Goal: Task Accomplishment & Management: Manage account settings

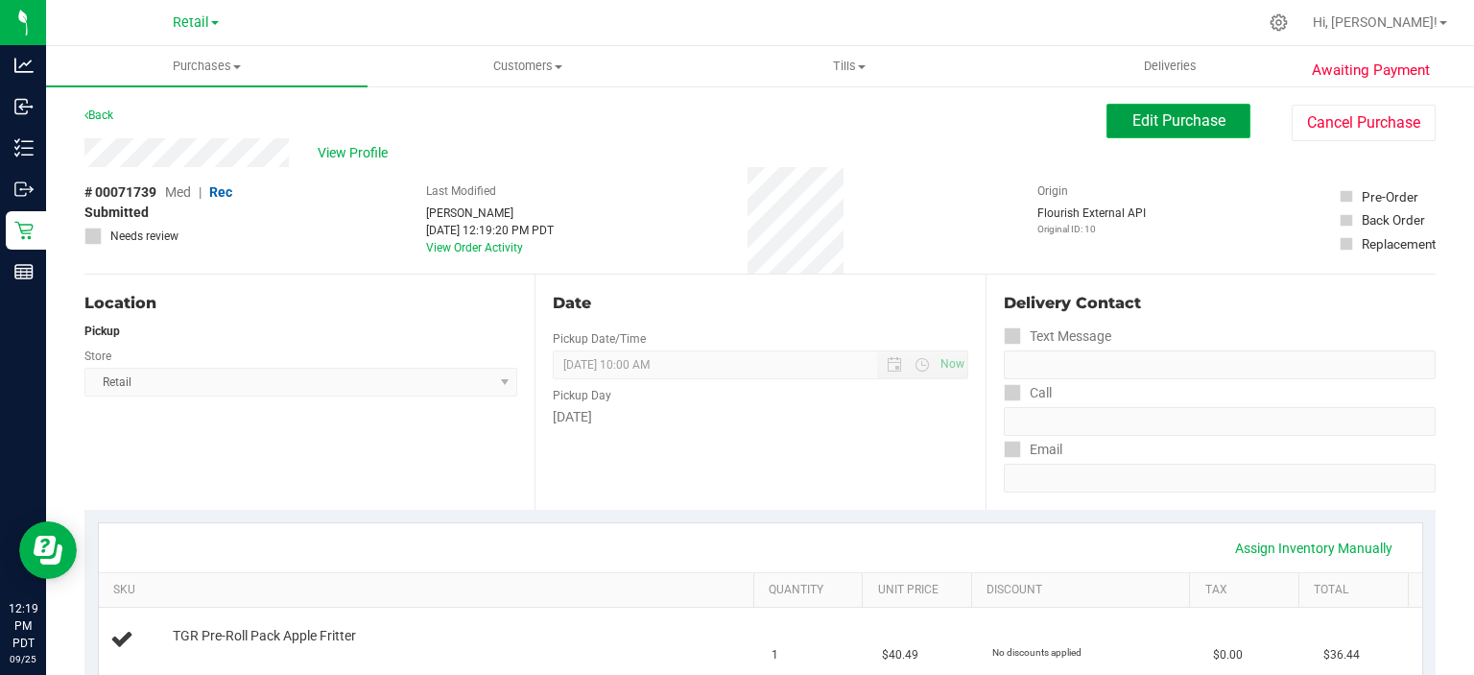
click at [1178, 121] on span "Edit Purchase" at bounding box center [1179, 120] width 93 height 18
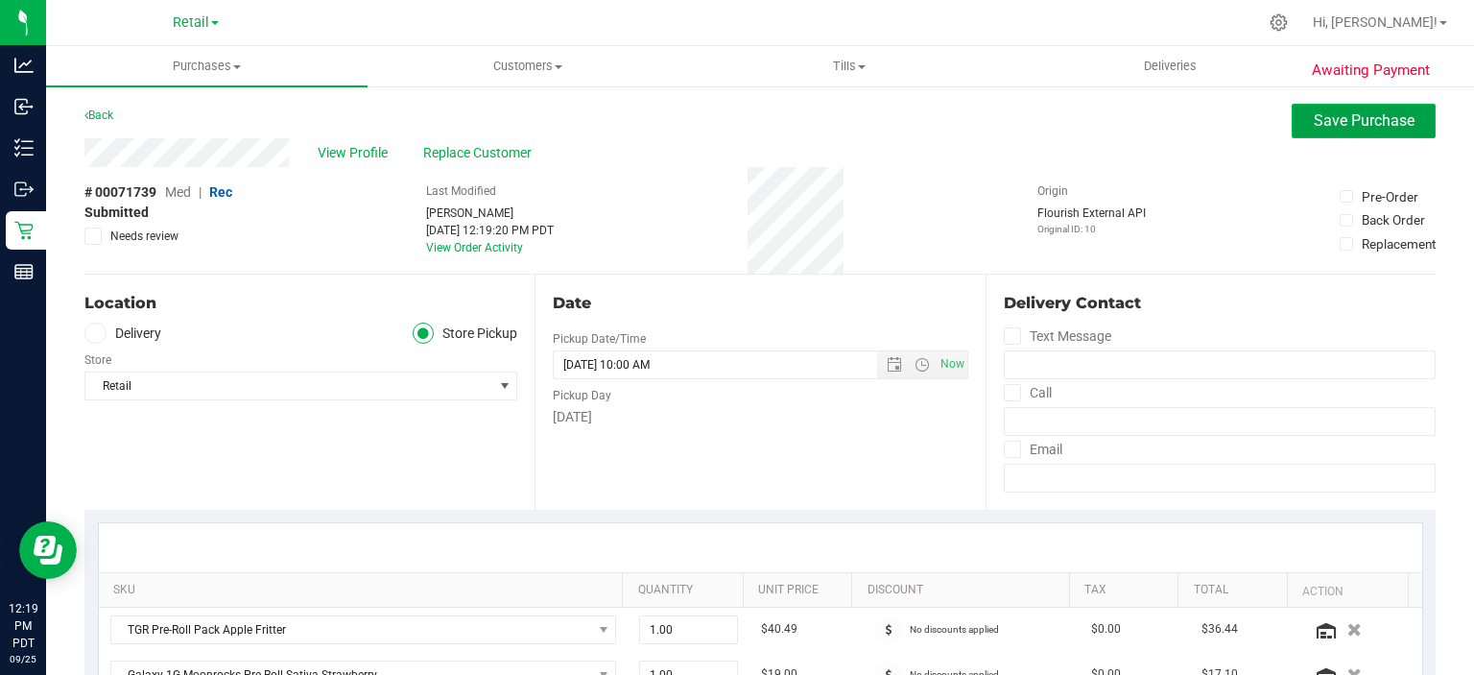
click at [1358, 134] on button "Save Purchase" at bounding box center [1364, 121] width 144 height 35
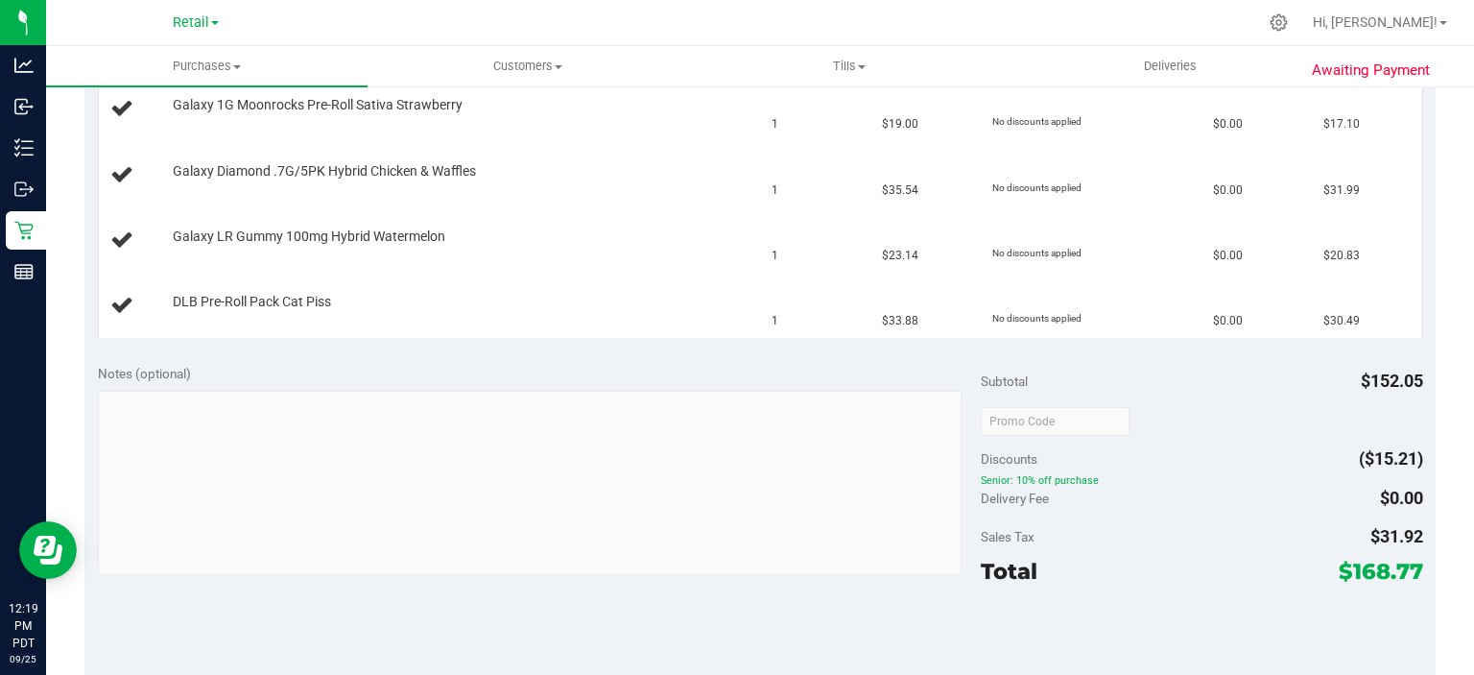
scroll to position [696, 0]
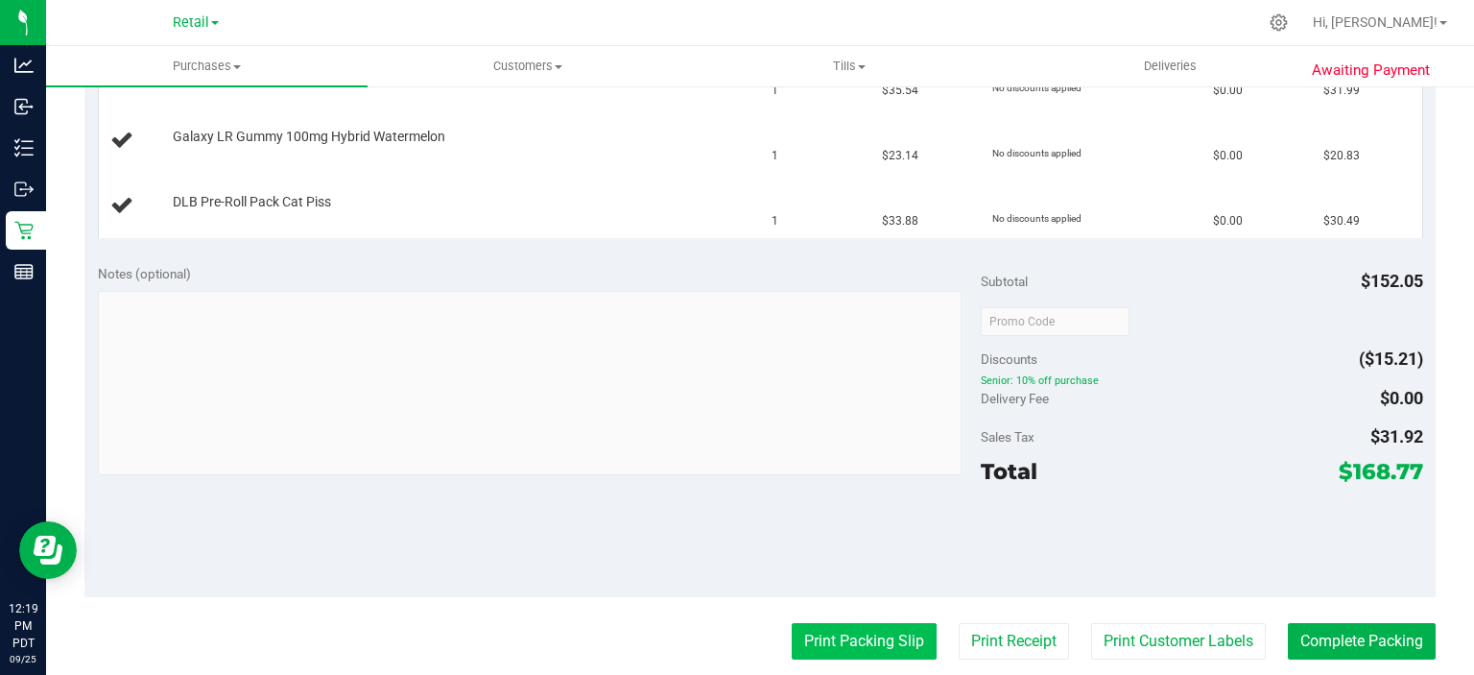
click at [861, 632] on button "Print Packing Slip" at bounding box center [864, 641] width 145 height 36
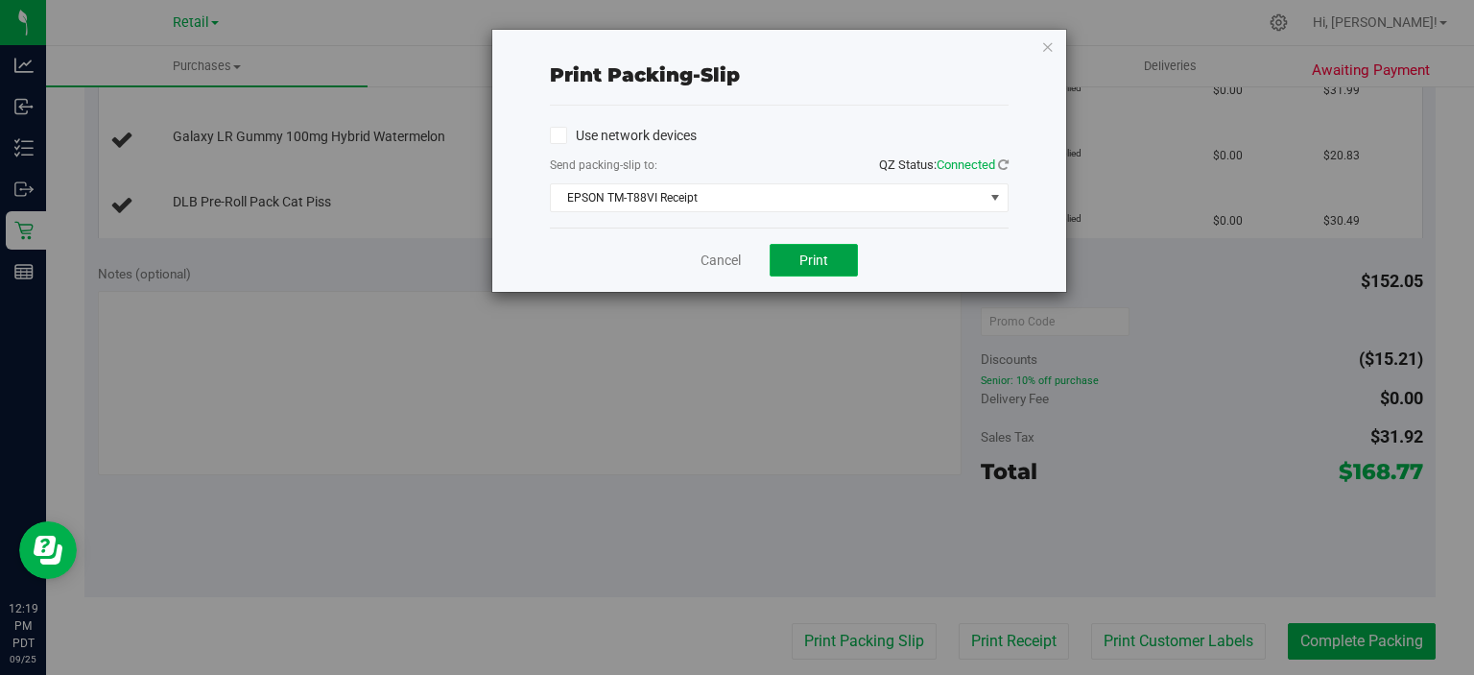
click at [837, 259] on button "Print" at bounding box center [814, 260] width 88 height 33
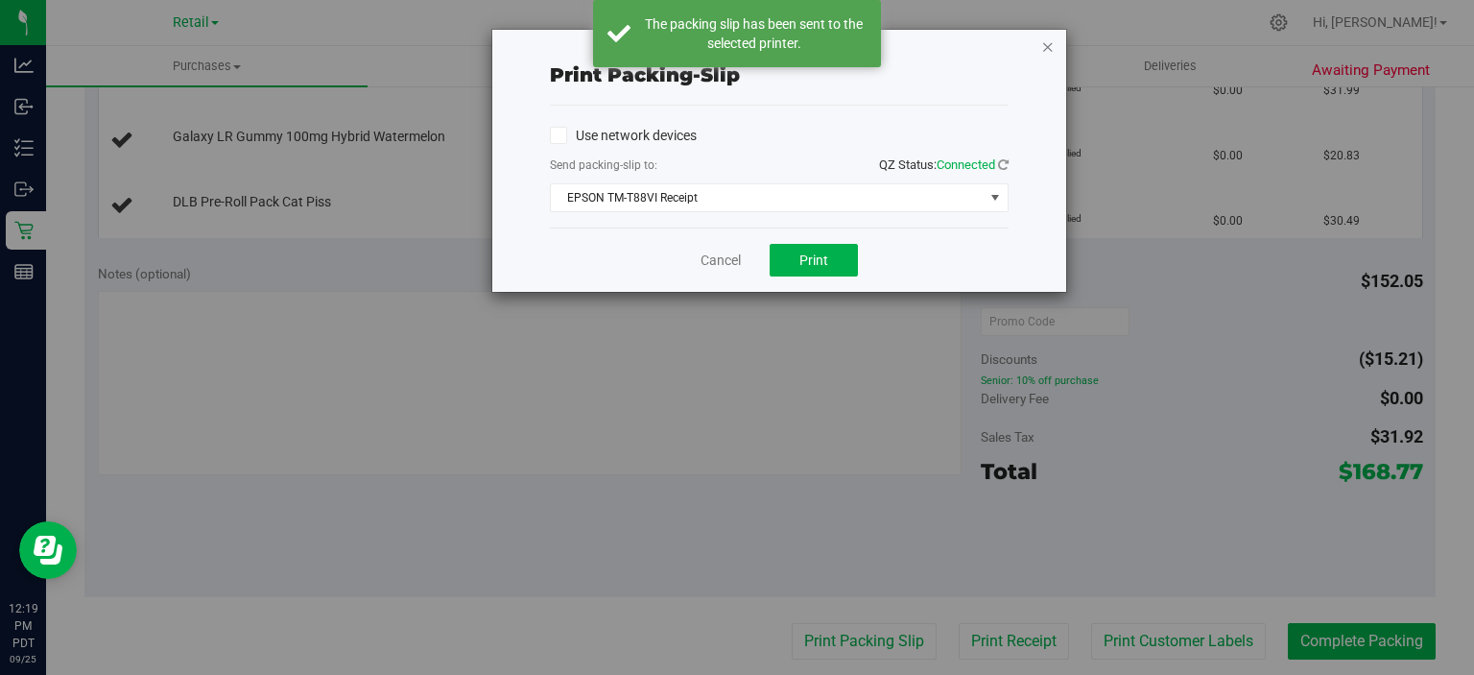
click at [1048, 44] on icon "button" at bounding box center [1048, 46] width 13 height 23
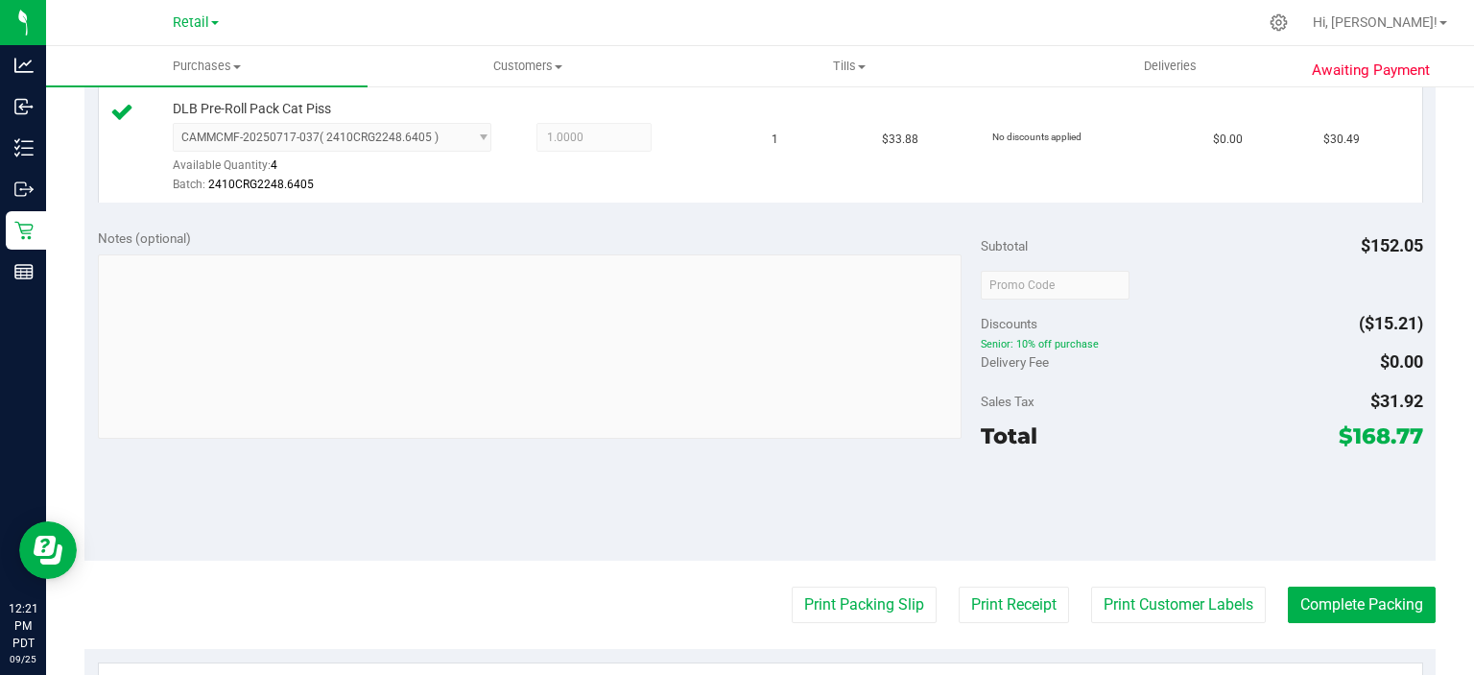
scroll to position [922, 0]
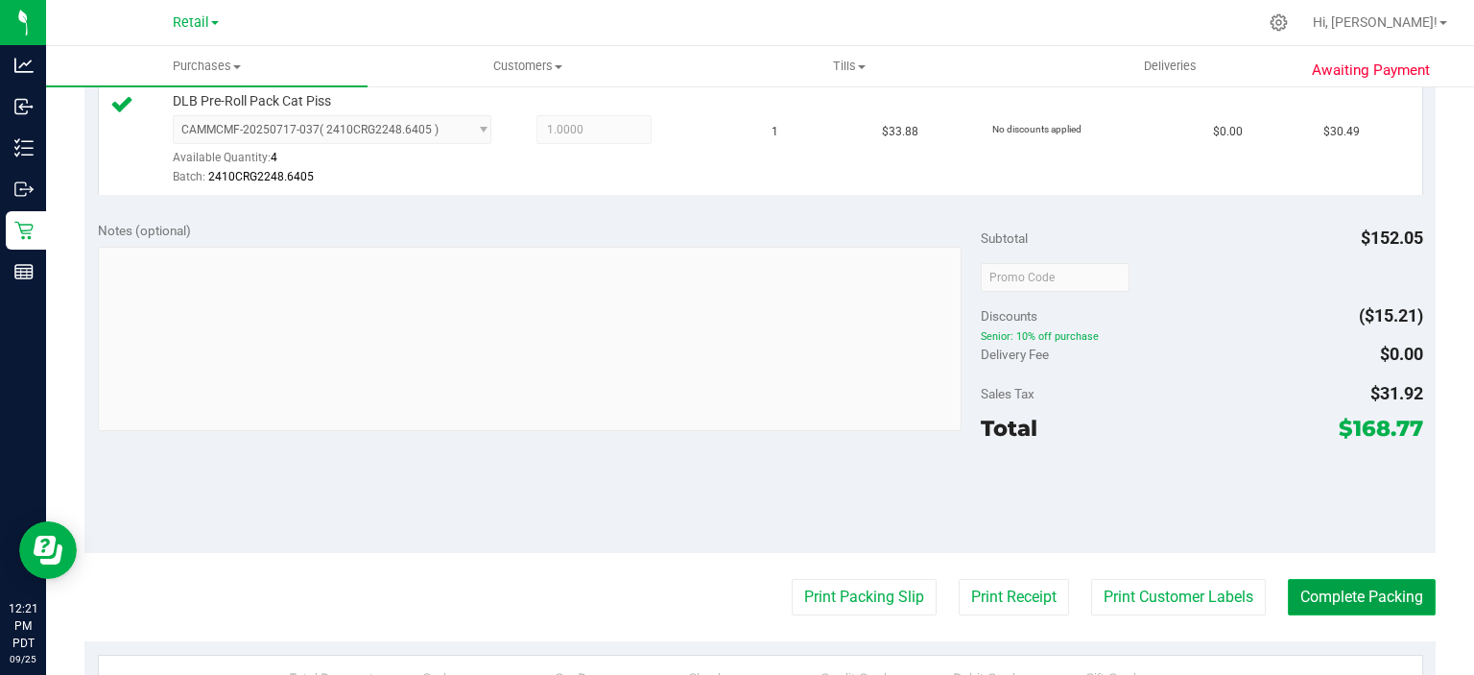
click at [1330, 584] on button "Complete Packing" at bounding box center [1362, 597] width 148 height 36
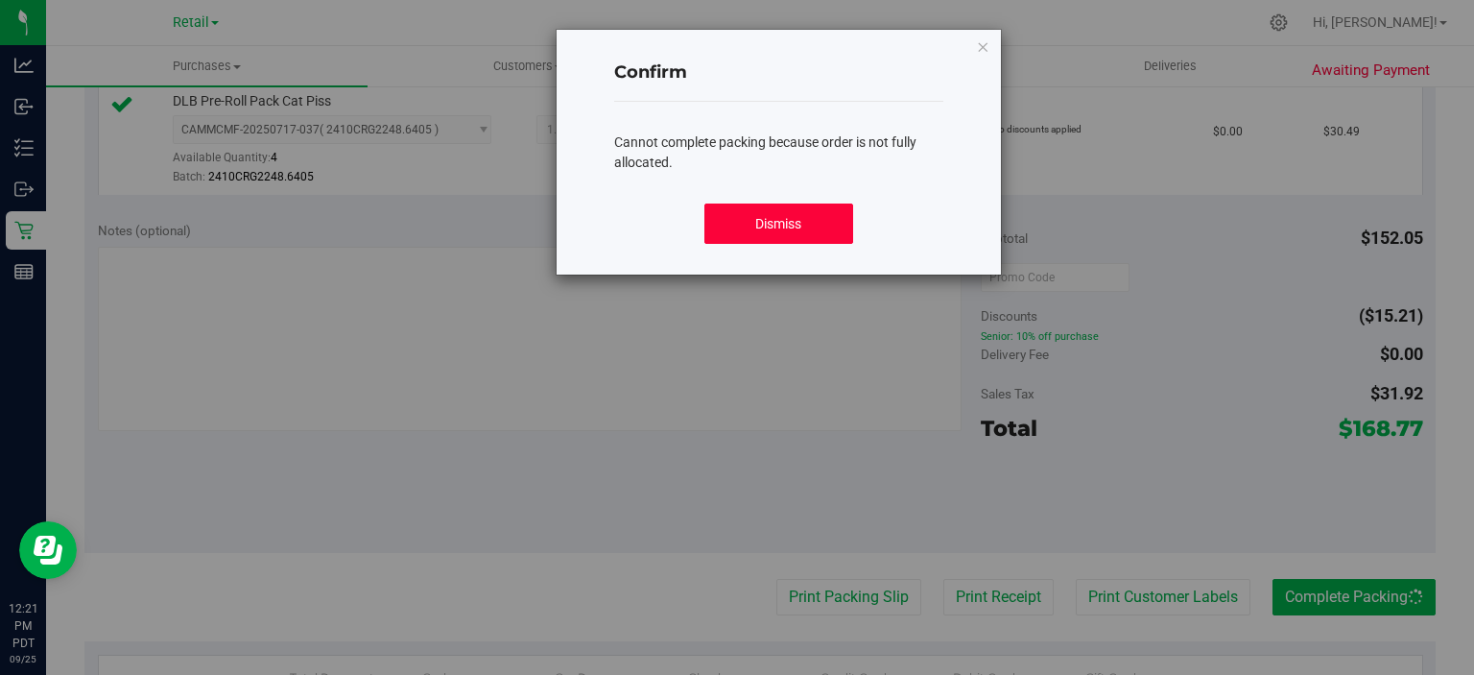
click at [802, 223] on button "Dismiss" at bounding box center [779, 224] width 148 height 40
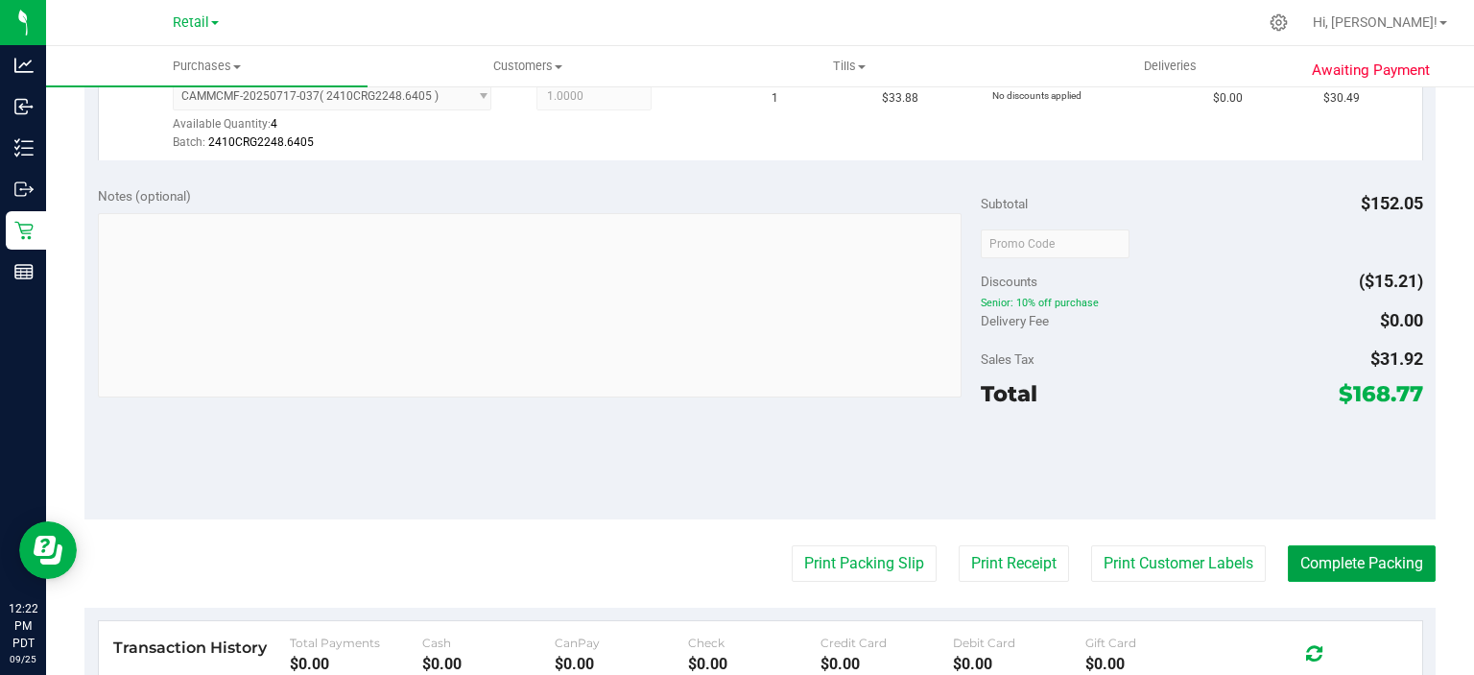
scroll to position [1019, 0]
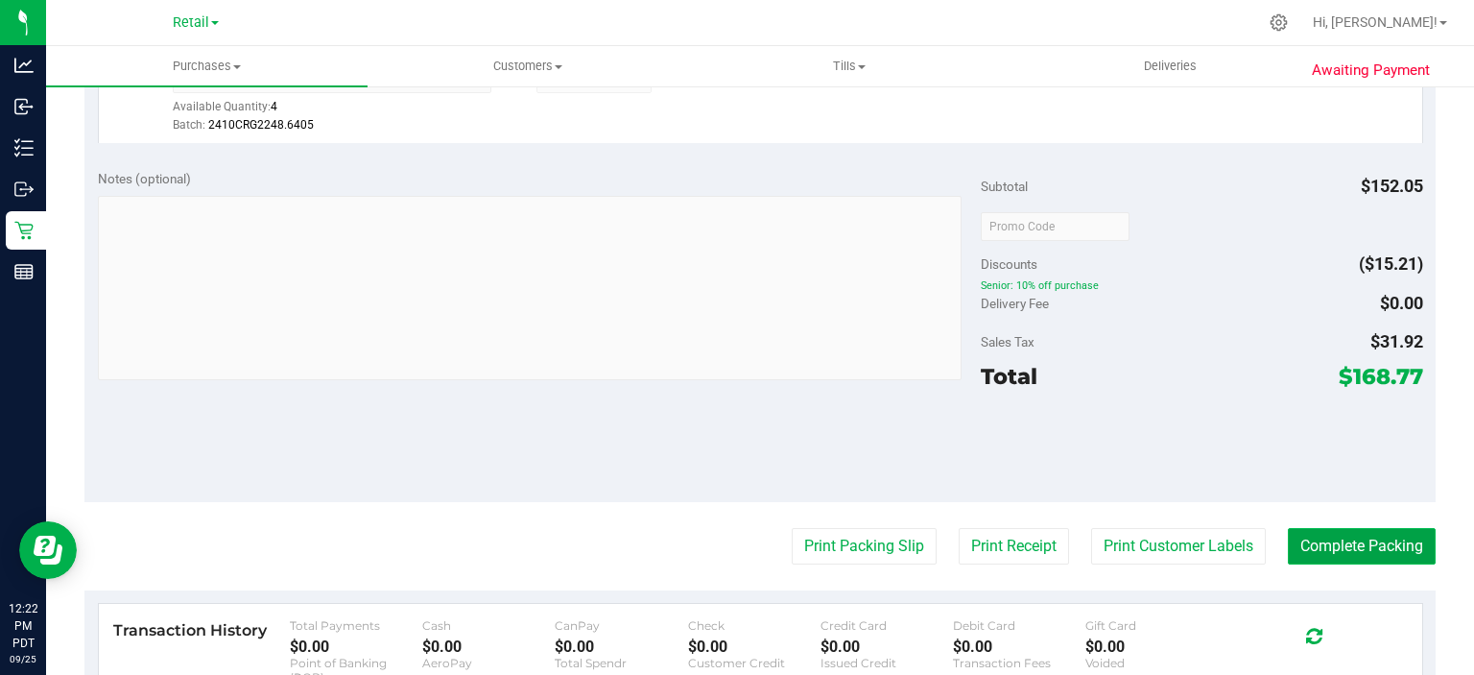
click at [1347, 538] on button "Complete Packing" at bounding box center [1362, 546] width 148 height 36
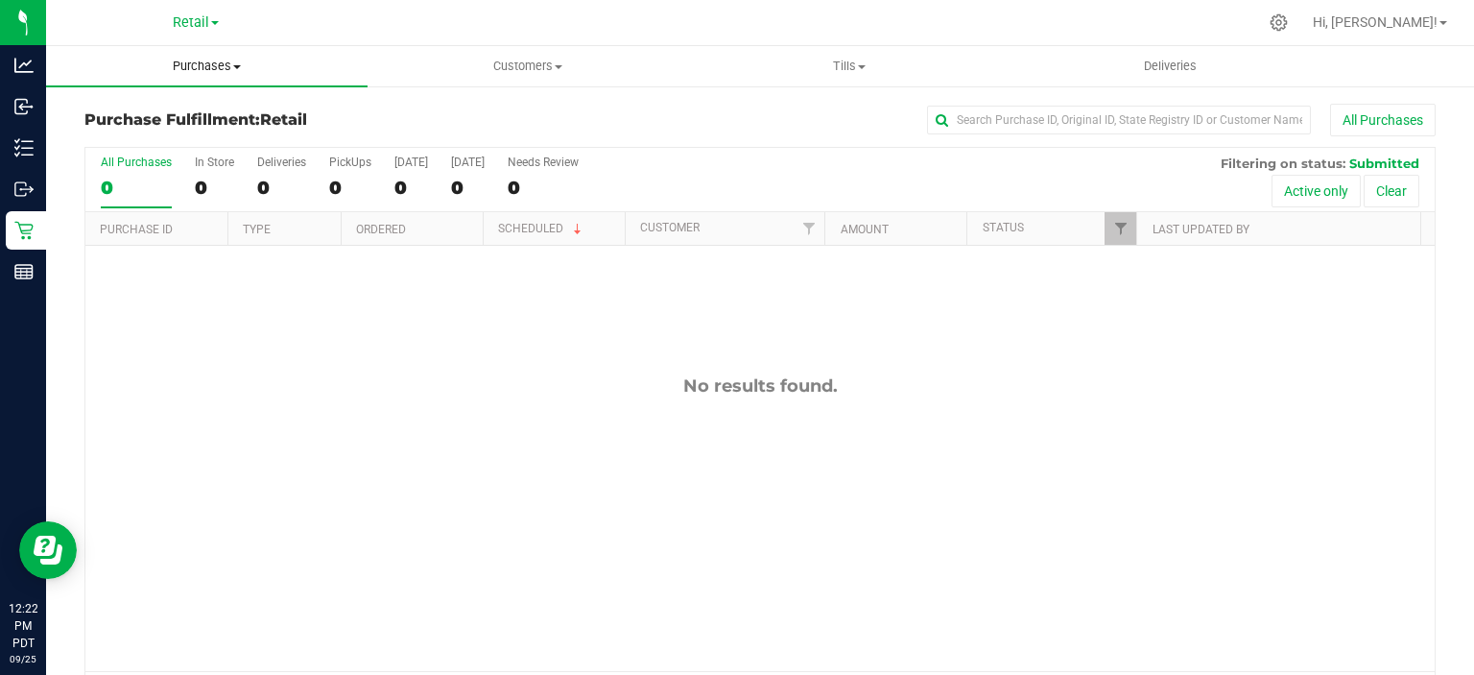
click at [224, 60] on span "Purchases" at bounding box center [207, 66] width 322 height 17
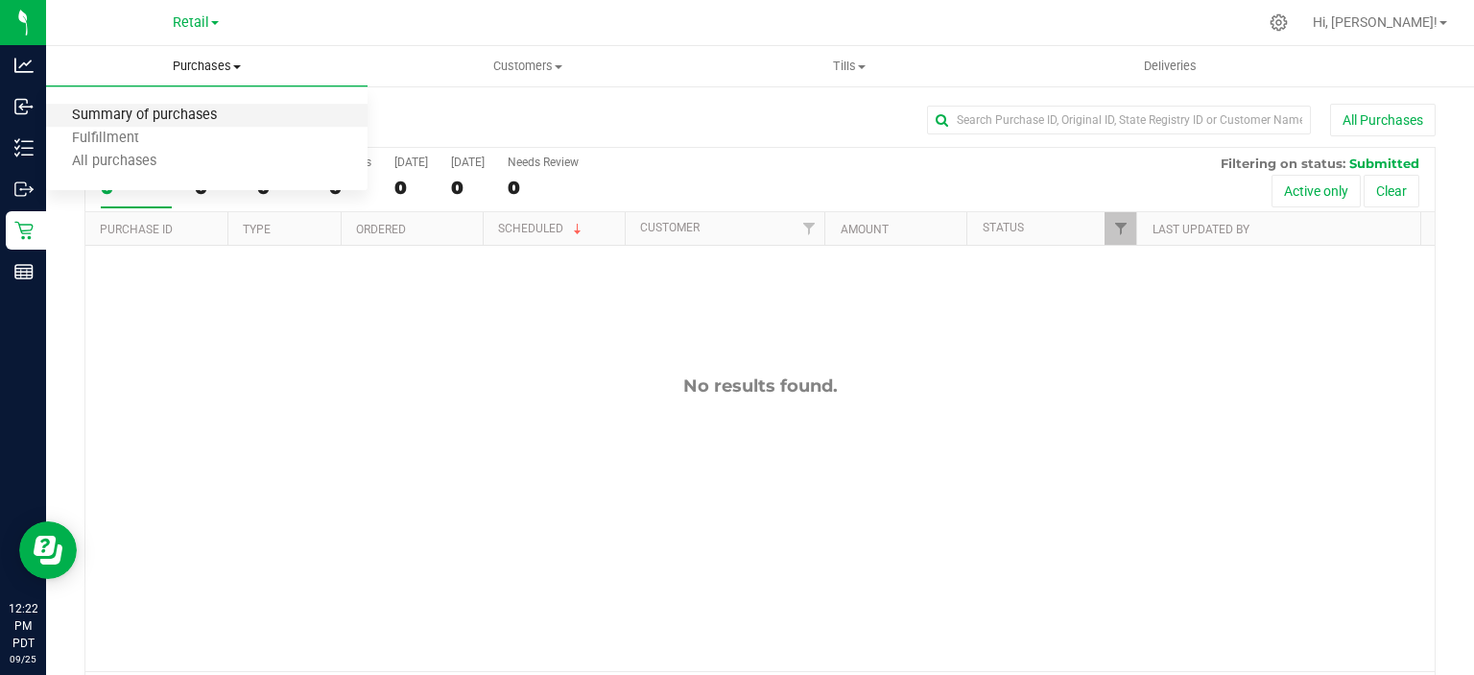
click at [176, 108] on span "Summary of purchases" at bounding box center [144, 116] width 197 height 16
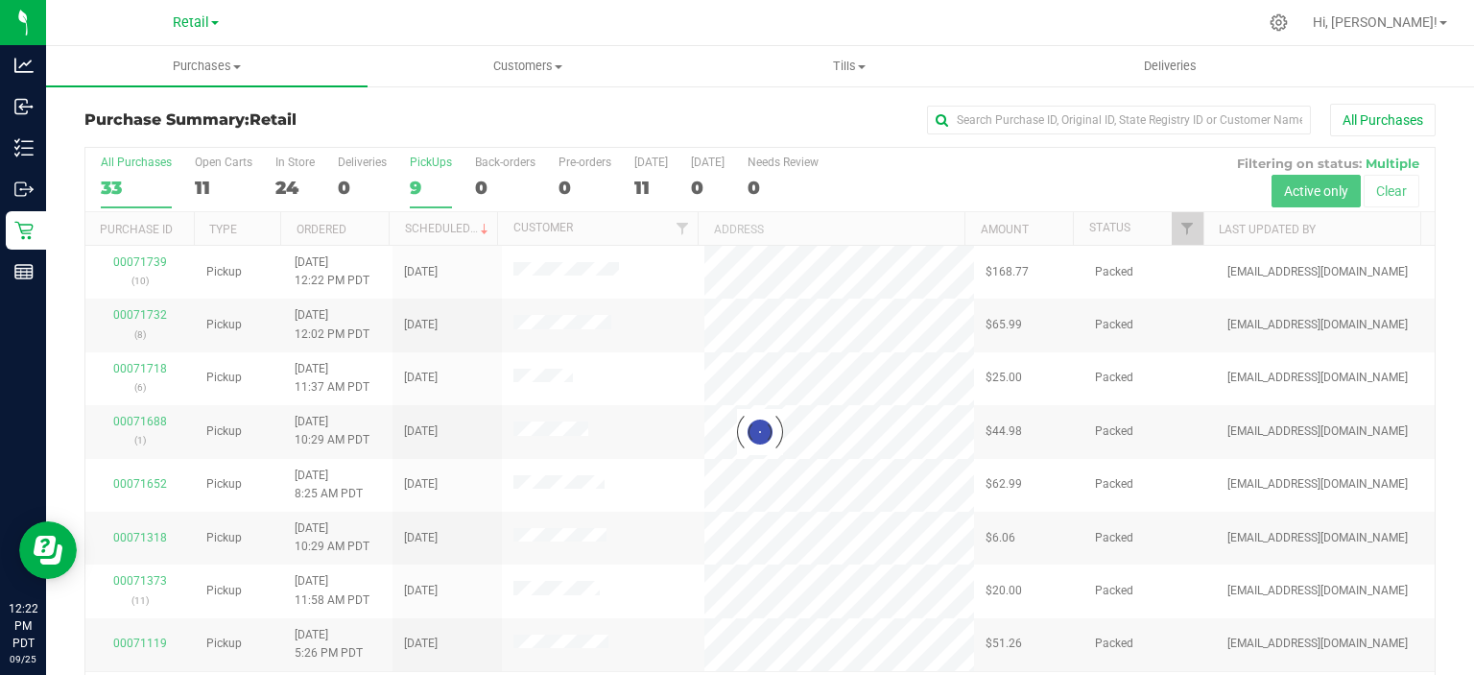
click at [415, 188] on div "9" at bounding box center [431, 188] width 42 height 22
click at [0, 0] on input "PickUps 9" at bounding box center [0, 0] width 0 height 0
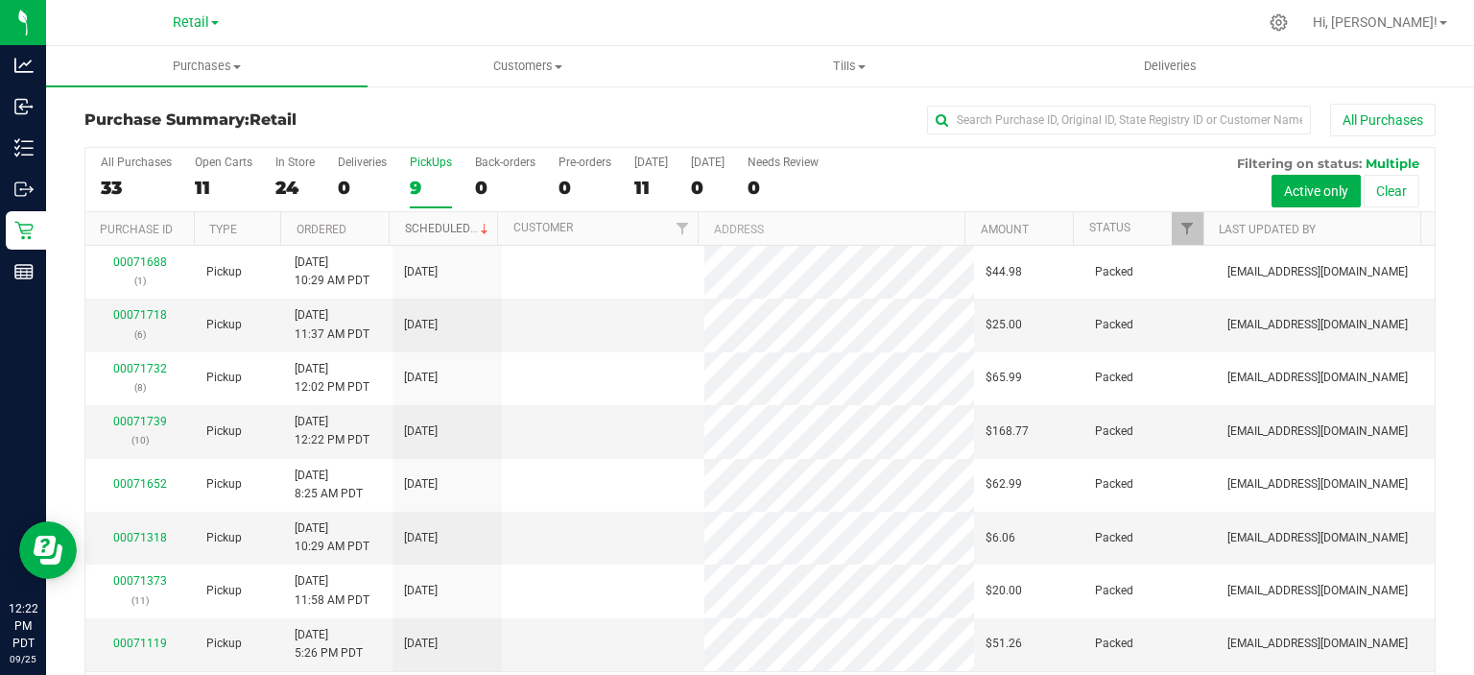
click at [442, 227] on link "Scheduled" at bounding box center [448, 228] width 87 height 13
click at [485, 181] on div "0" at bounding box center [505, 188] width 60 height 22
click at [0, 0] on input "Back-orders 0" at bounding box center [0, 0] width 0 height 0
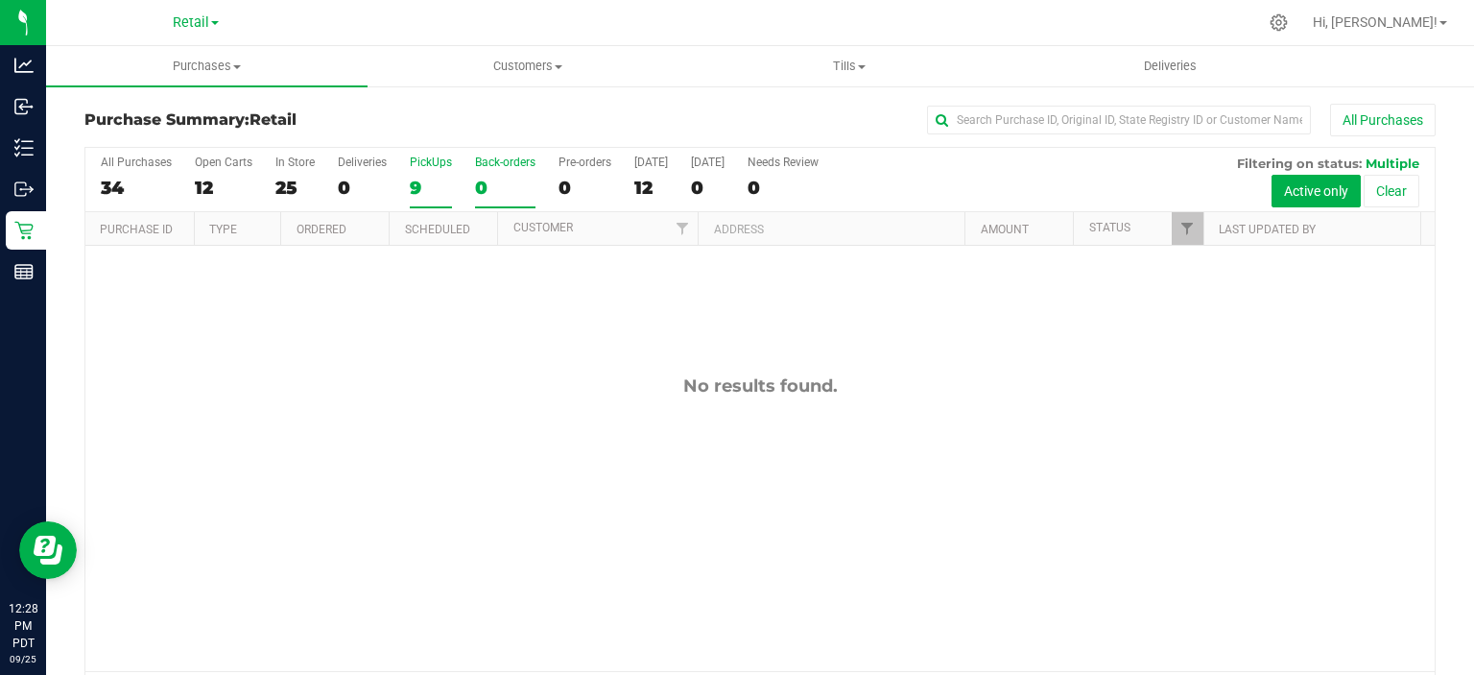
click at [416, 180] on div "9" at bounding box center [431, 188] width 42 height 22
click at [0, 0] on input "PickUps 9" at bounding box center [0, 0] width 0 height 0
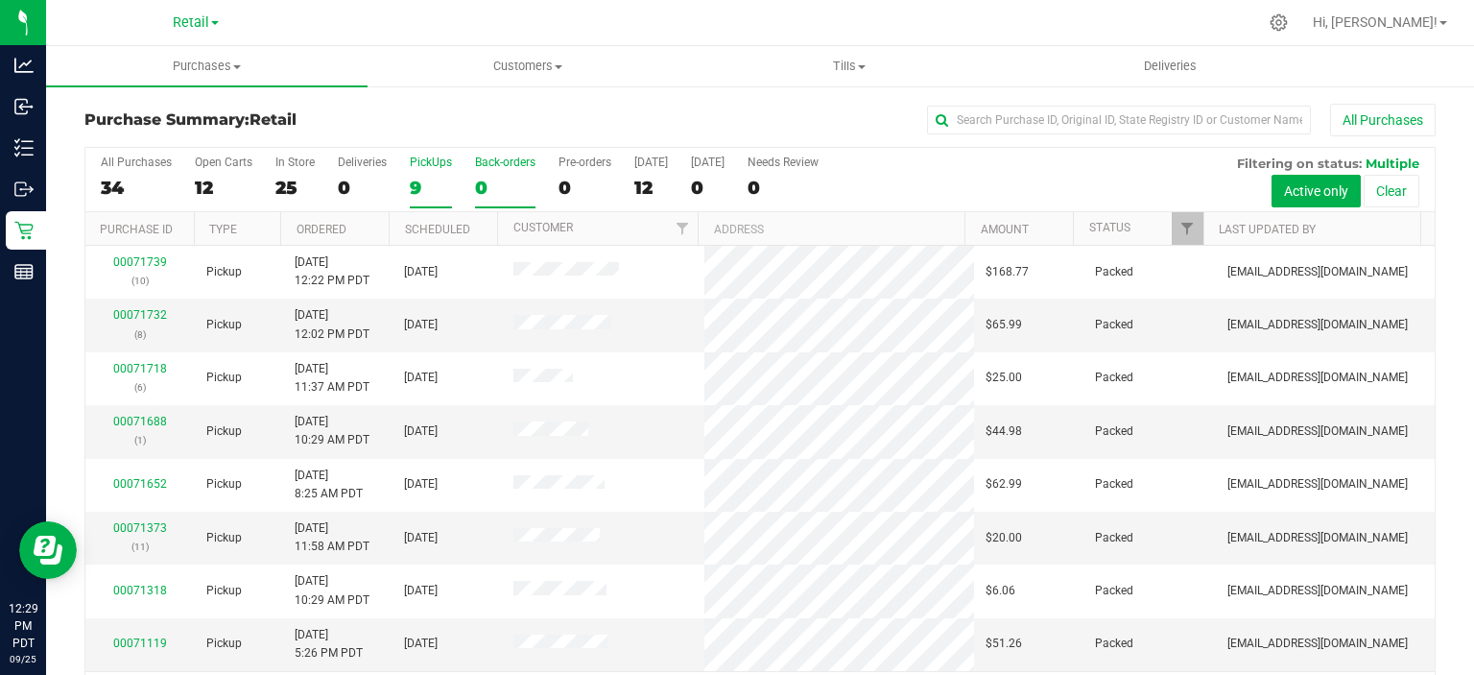
click at [493, 180] on div "0" at bounding box center [505, 188] width 60 height 22
click at [0, 0] on input "Back-orders 0" at bounding box center [0, 0] width 0 height 0
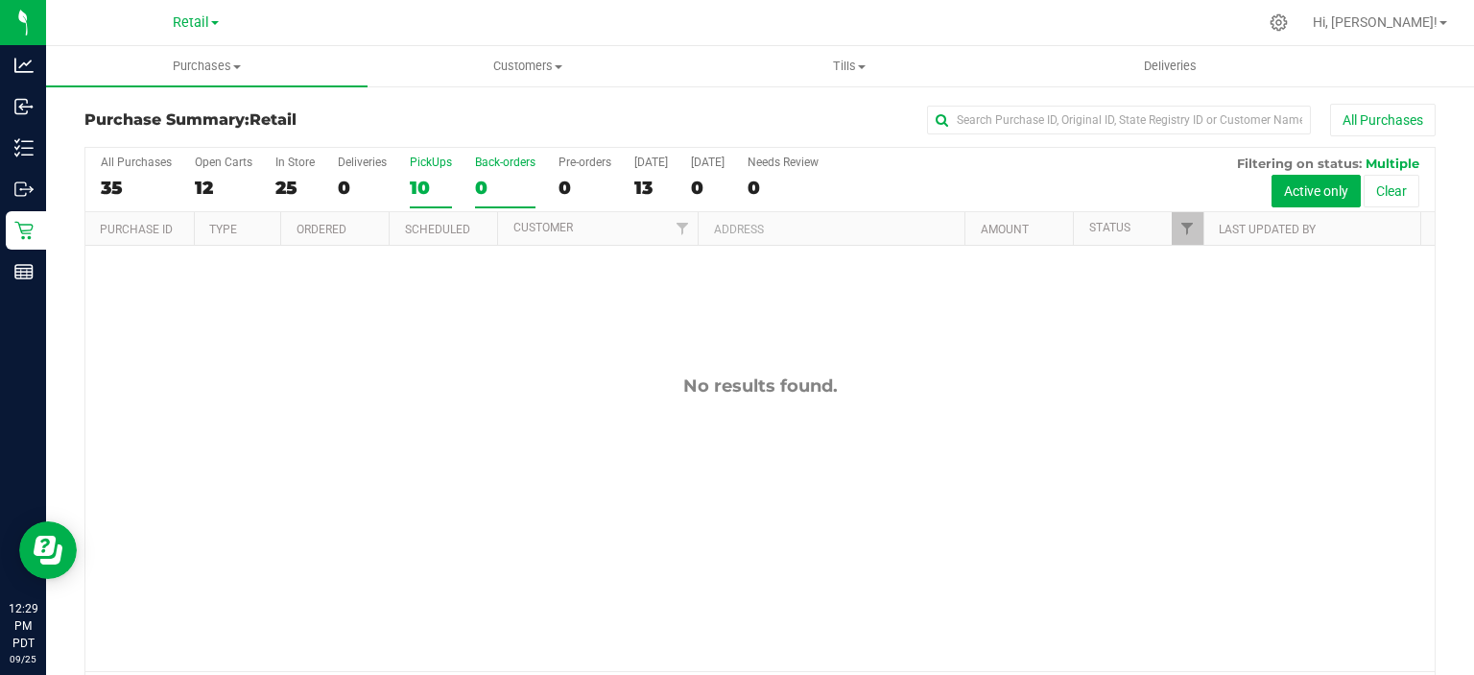
click at [418, 188] on div "10" at bounding box center [431, 188] width 42 height 22
click at [0, 0] on input "PickUps 10" at bounding box center [0, 0] width 0 height 0
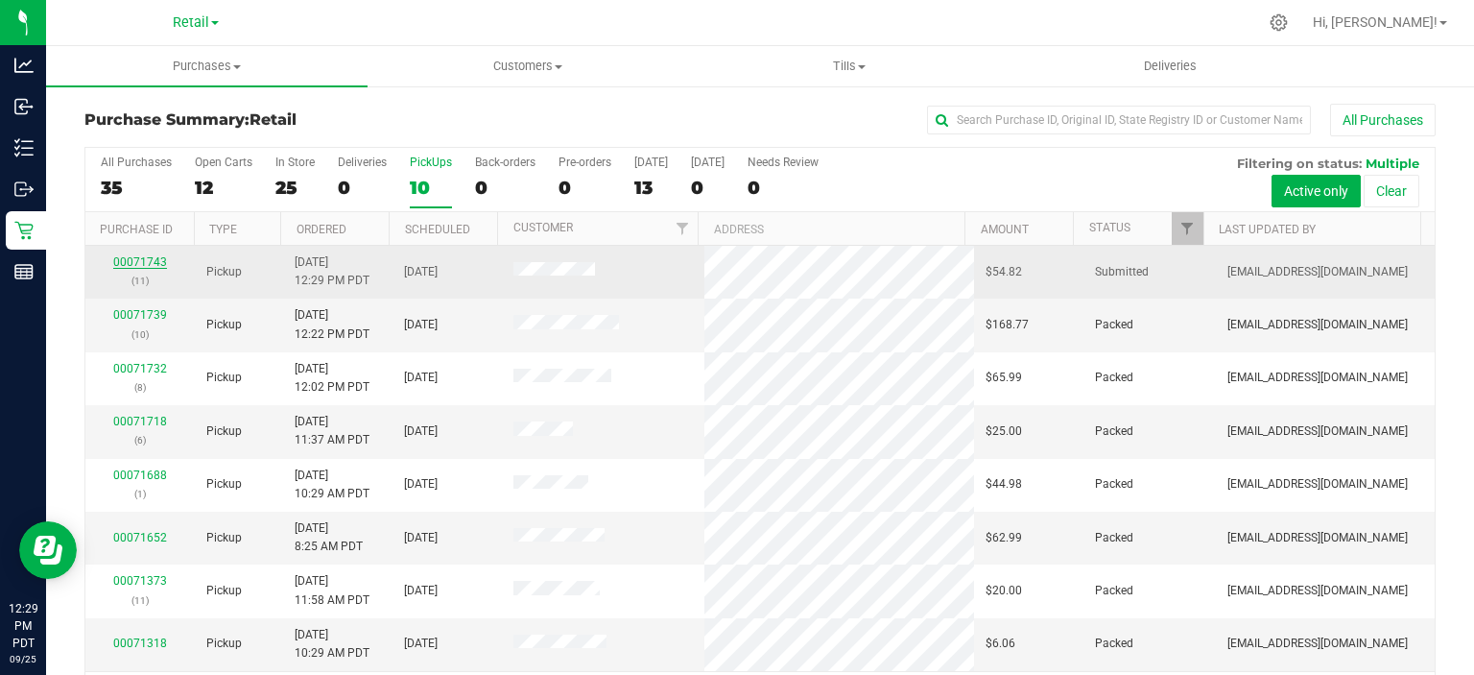
click at [146, 264] on link "00071743" at bounding box center [140, 261] width 54 height 13
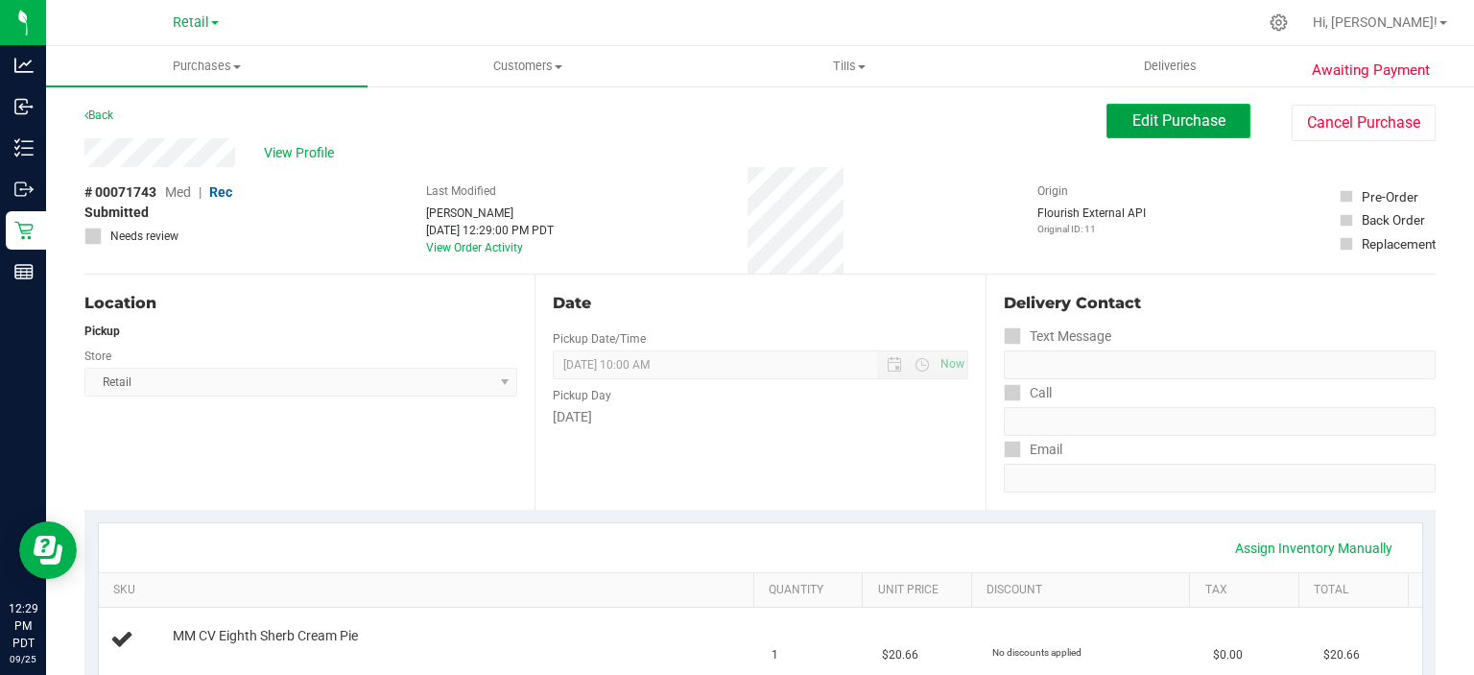
click at [1155, 123] on span "Edit Purchase" at bounding box center [1179, 120] width 93 height 18
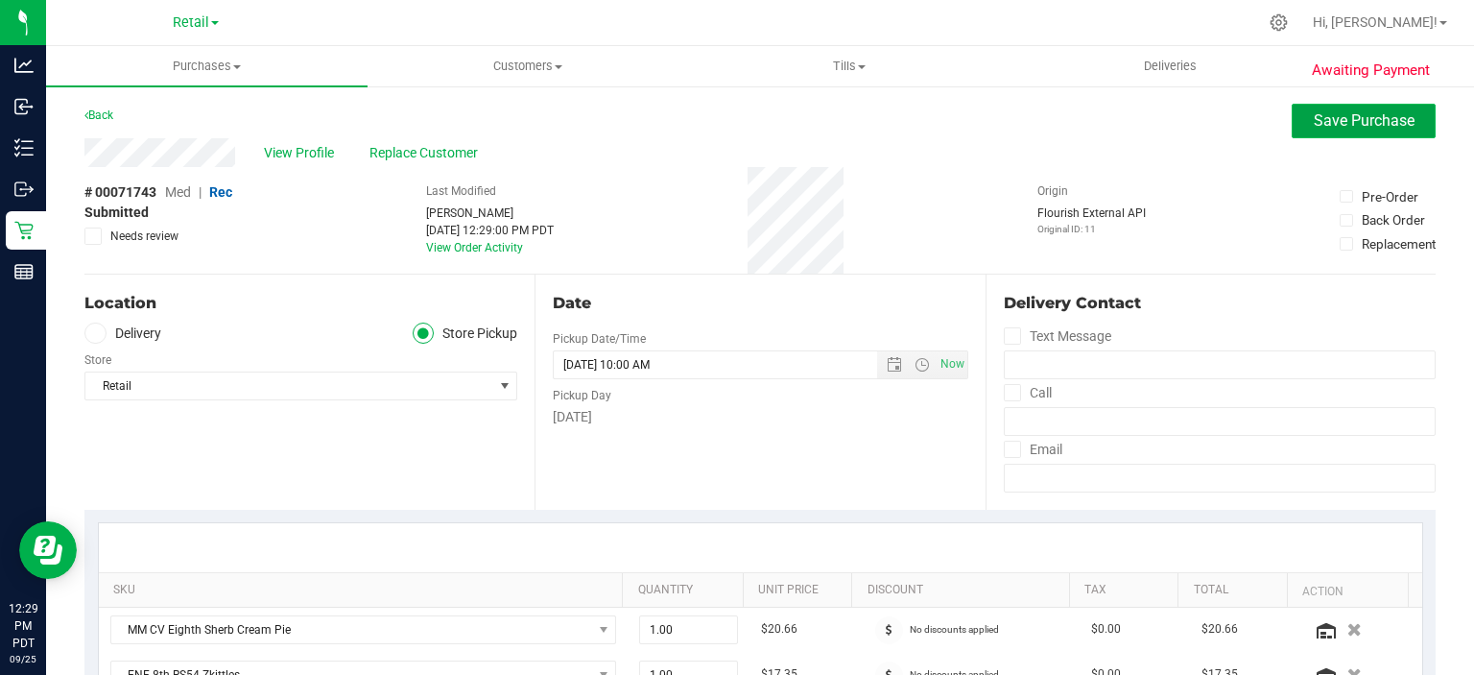
click at [1346, 119] on span "Save Purchase" at bounding box center [1364, 120] width 101 height 18
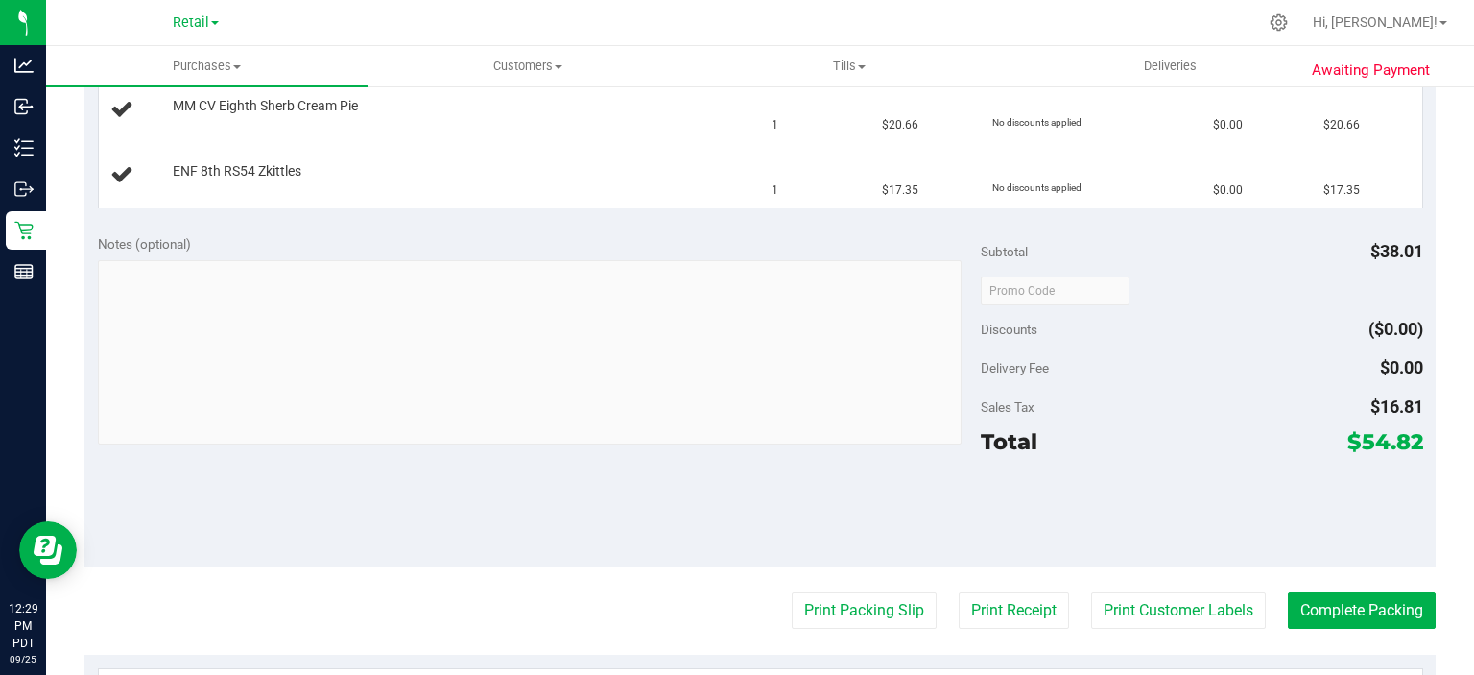
scroll to position [539, 0]
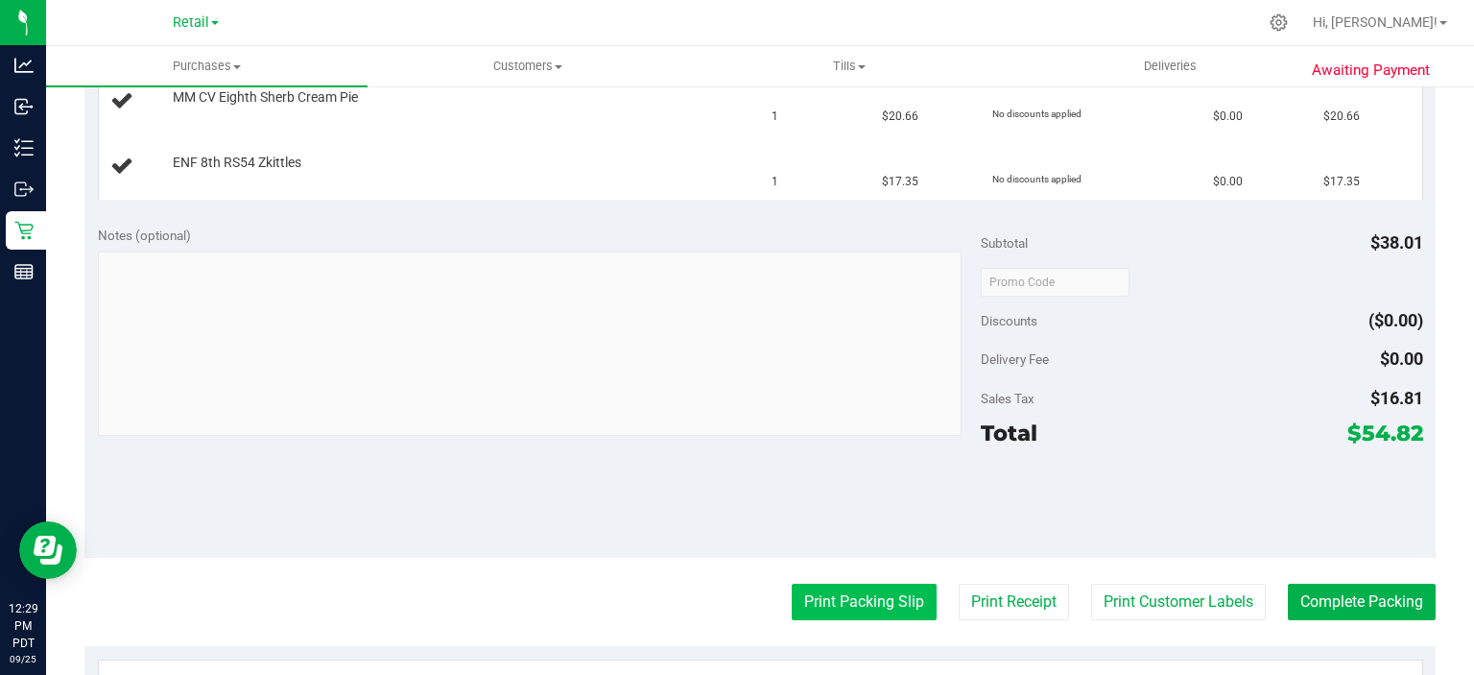
click at [826, 599] on button "Print Packing Slip" at bounding box center [864, 602] width 145 height 36
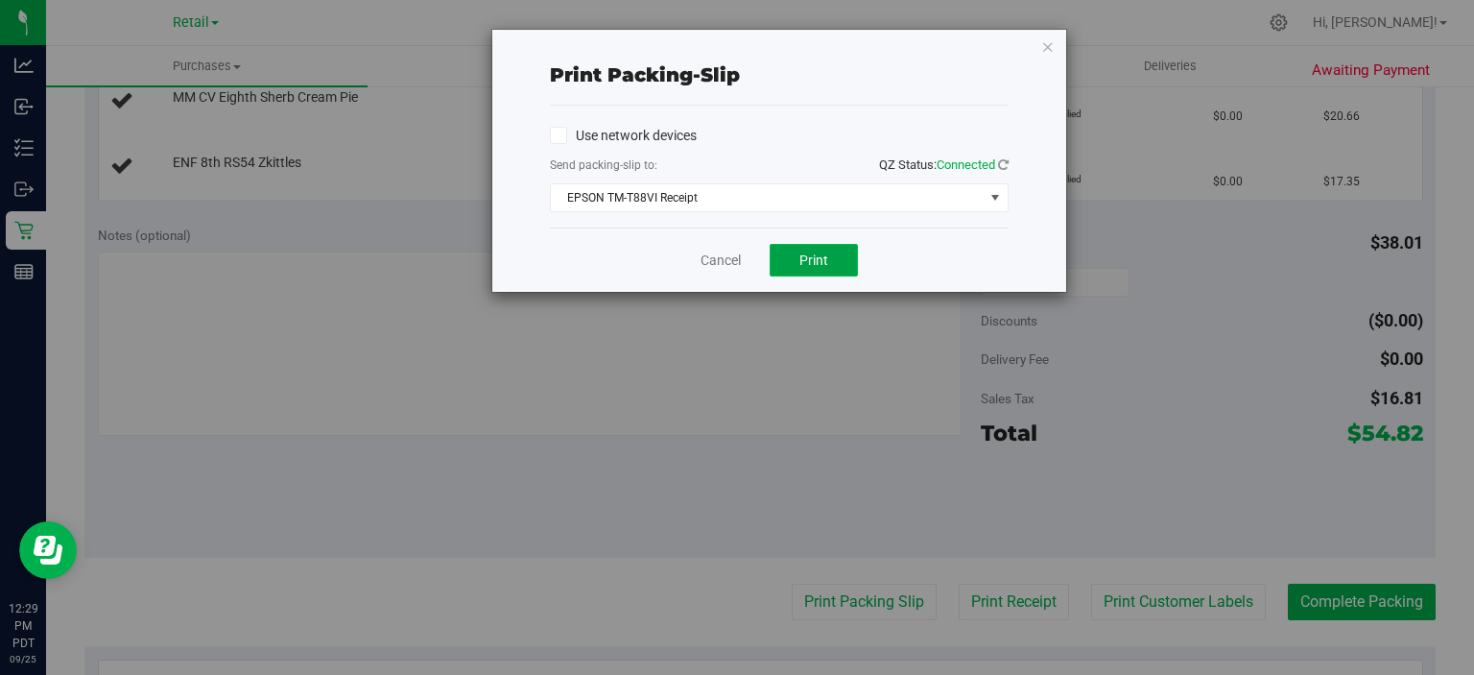
click at [816, 258] on span "Print" at bounding box center [814, 259] width 29 height 15
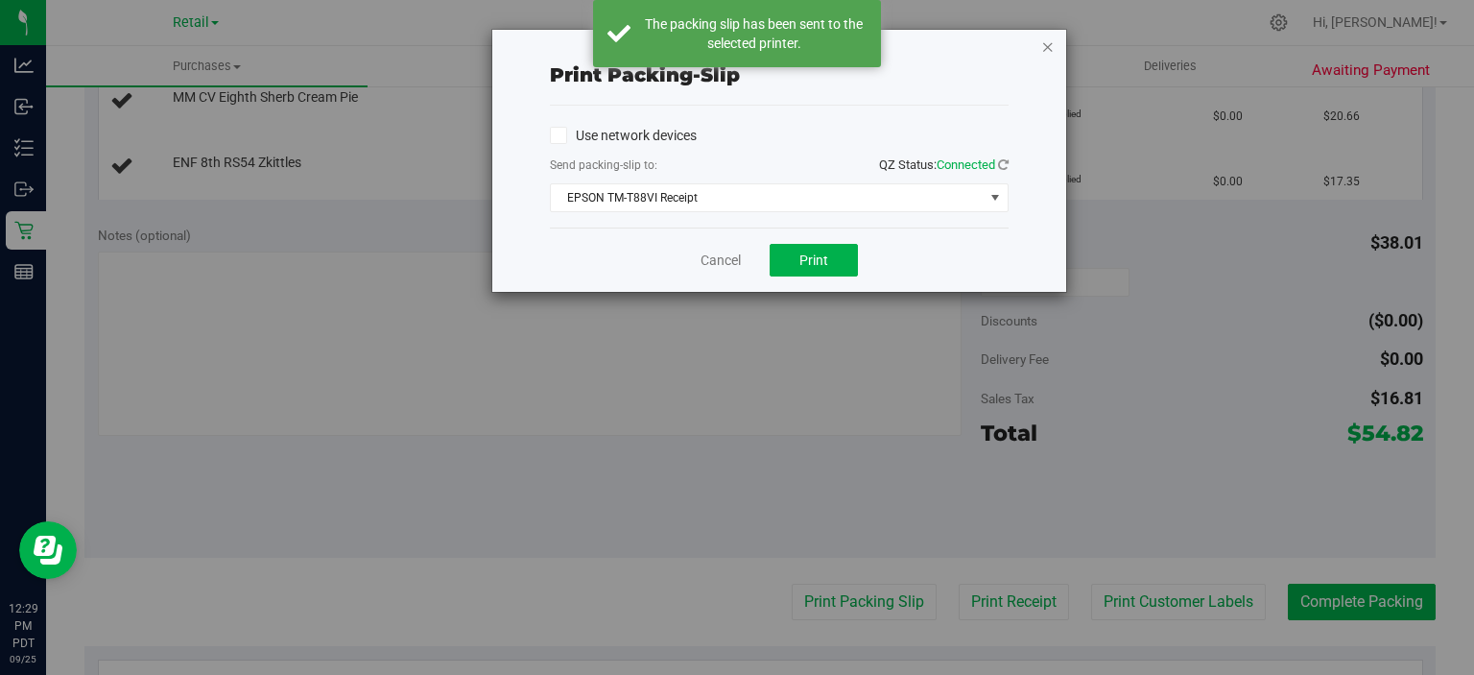
click at [1044, 37] on icon "button" at bounding box center [1048, 46] width 13 height 23
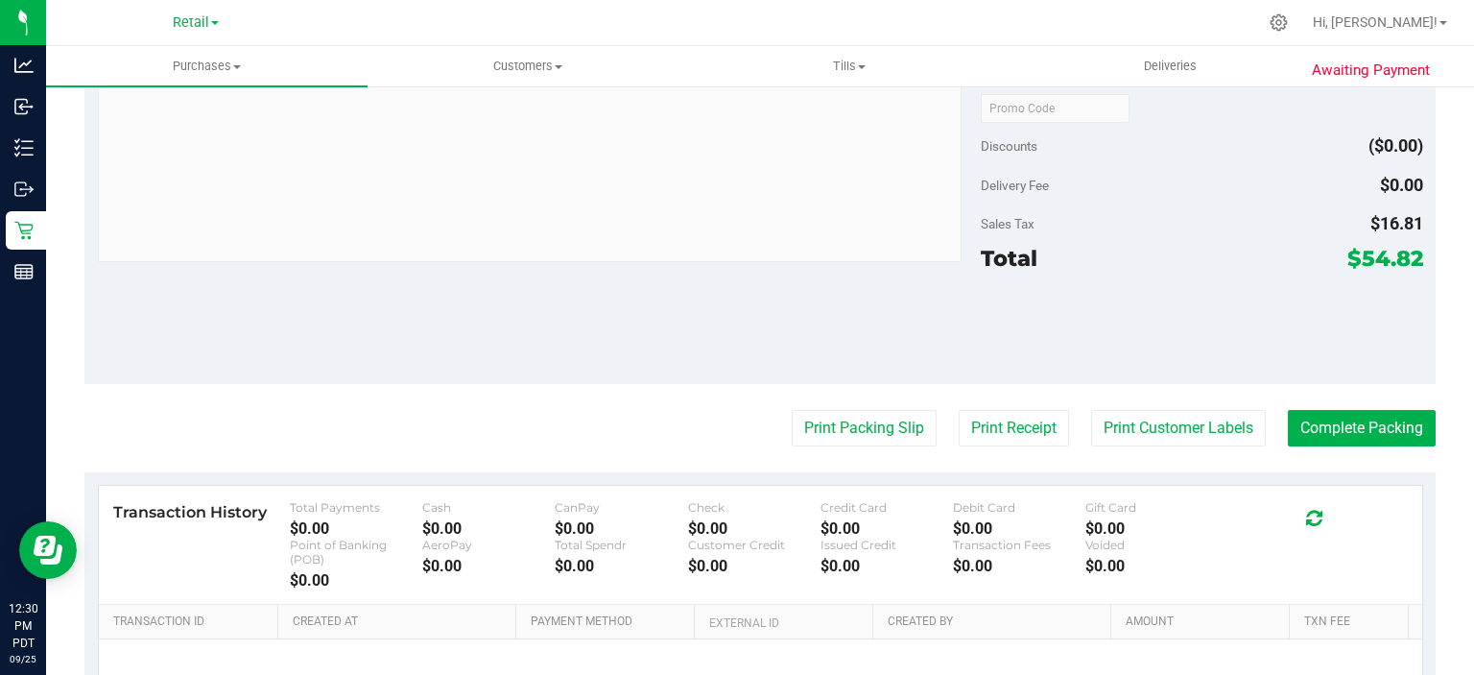
scroll to position [808, 0]
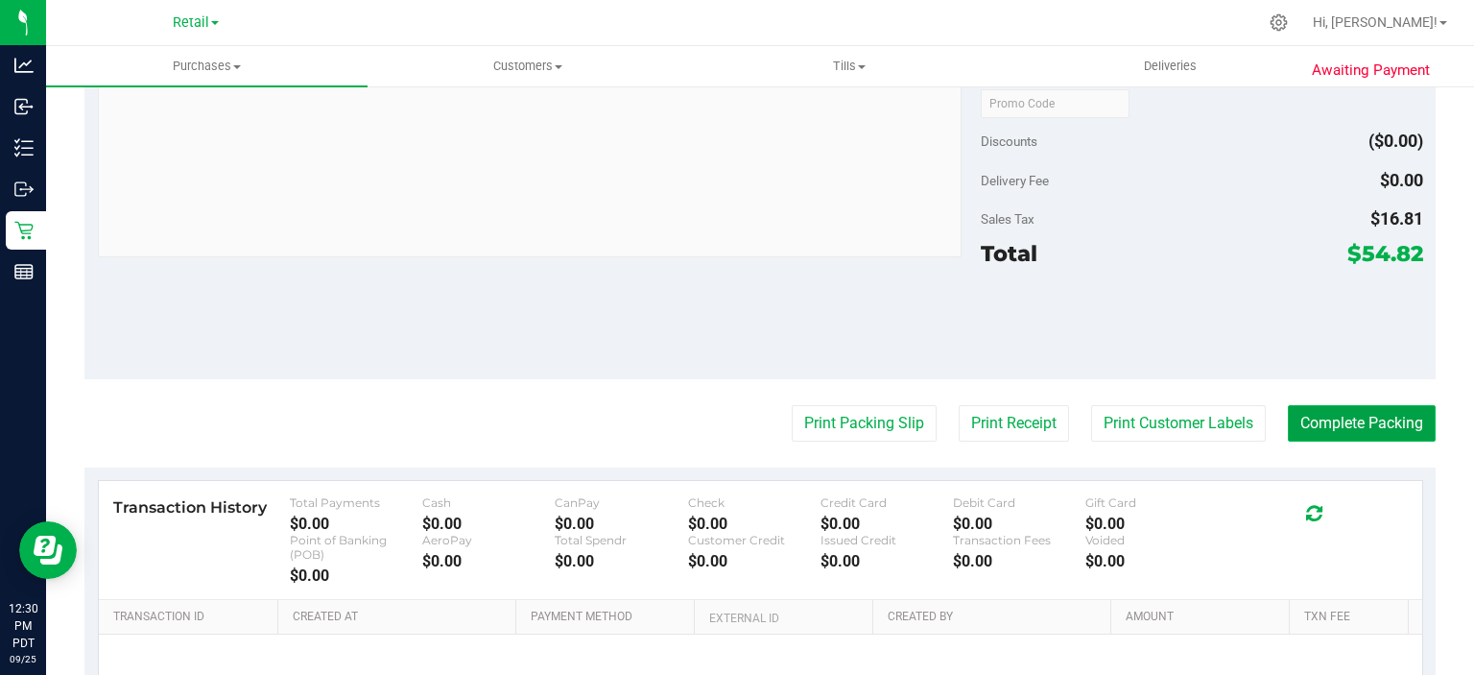
click at [1367, 418] on button "Complete Packing" at bounding box center [1362, 423] width 148 height 36
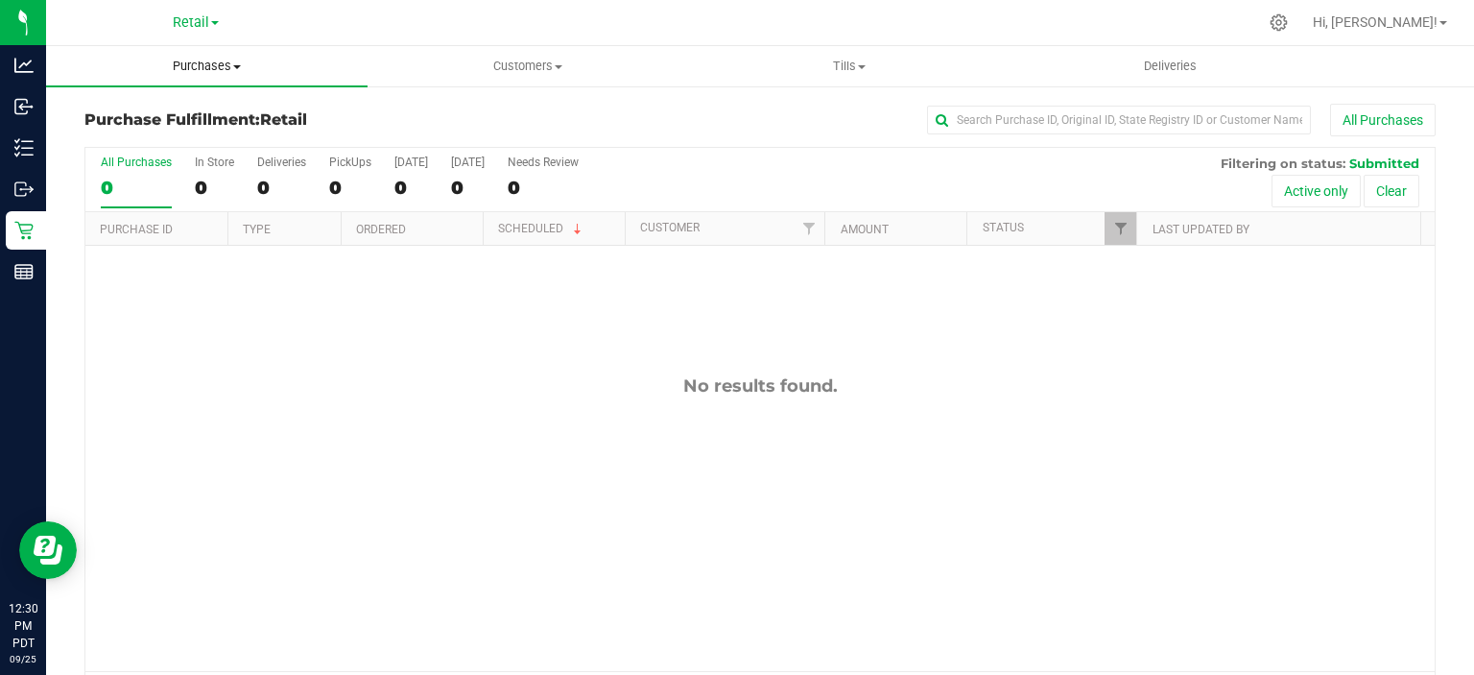
click at [218, 67] on span "Purchases" at bounding box center [207, 66] width 322 height 17
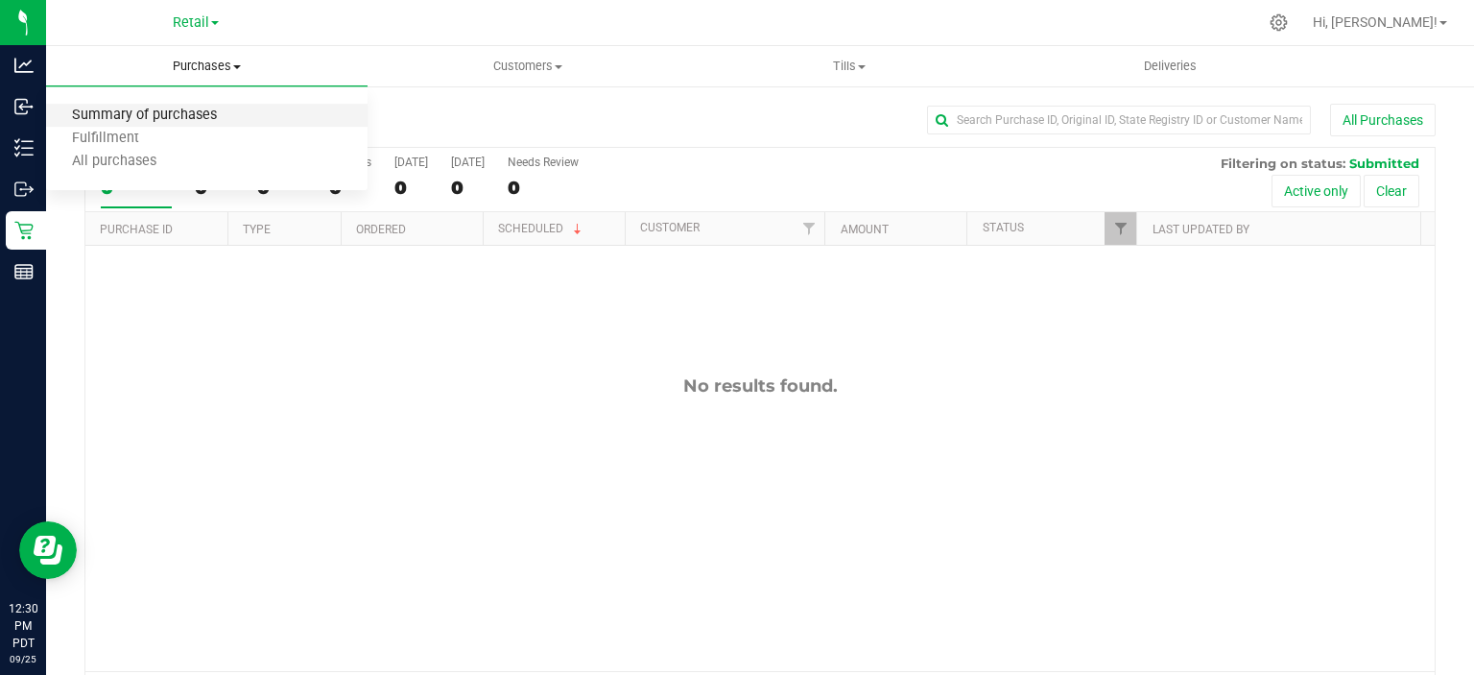
click at [202, 119] on span "Summary of purchases" at bounding box center [144, 116] width 197 height 16
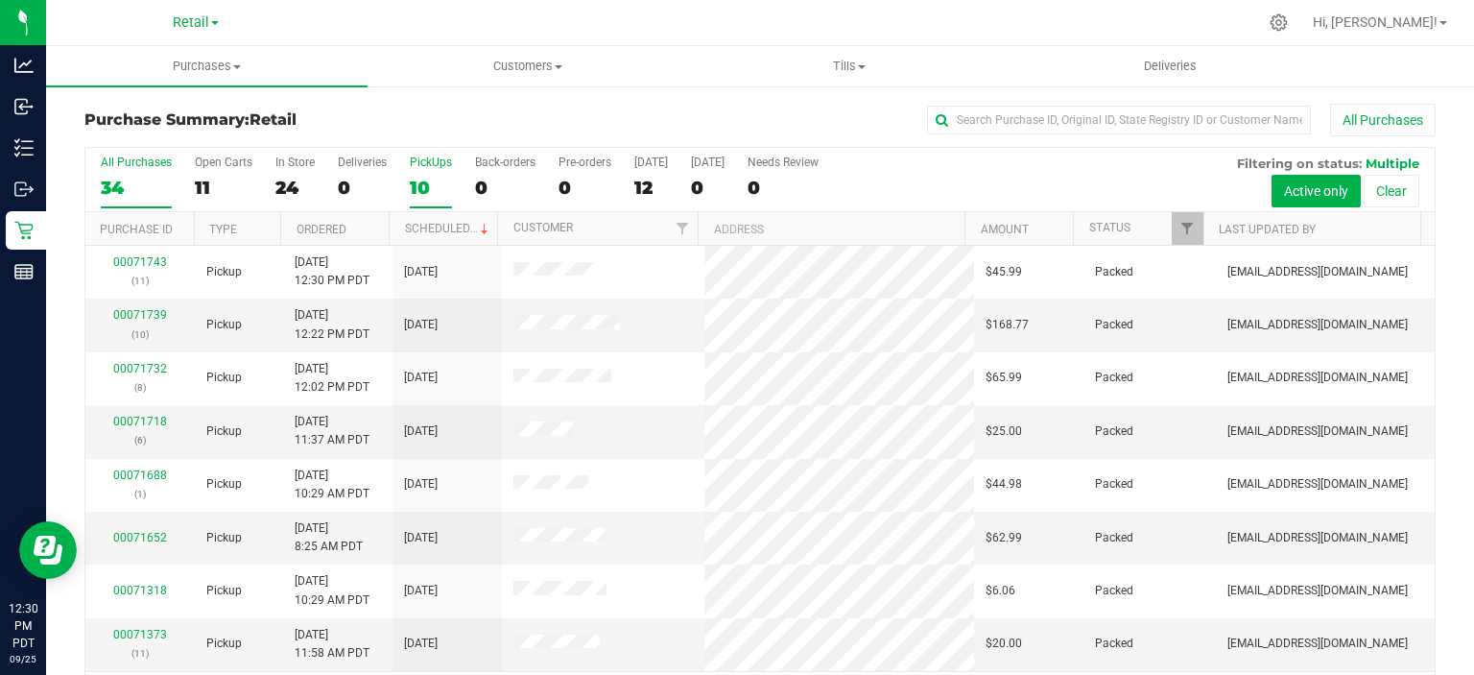
click at [419, 194] on div "10" at bounding box center [431, 188] width 42 height 22
click at [0, 0] on input "PickUps 10" at bounding box center [0, 0] width 0 height 0
click at [442, 226] on link "Scheduled" at bounding box center [448, 228] width 87 height 13
click at [490, 177] on div "0" at bounding box center [505, 188] width 60 height 22
click at [0, 0] on input "Back-orders 0" at bounding box center [0, 0] width 0 height 0
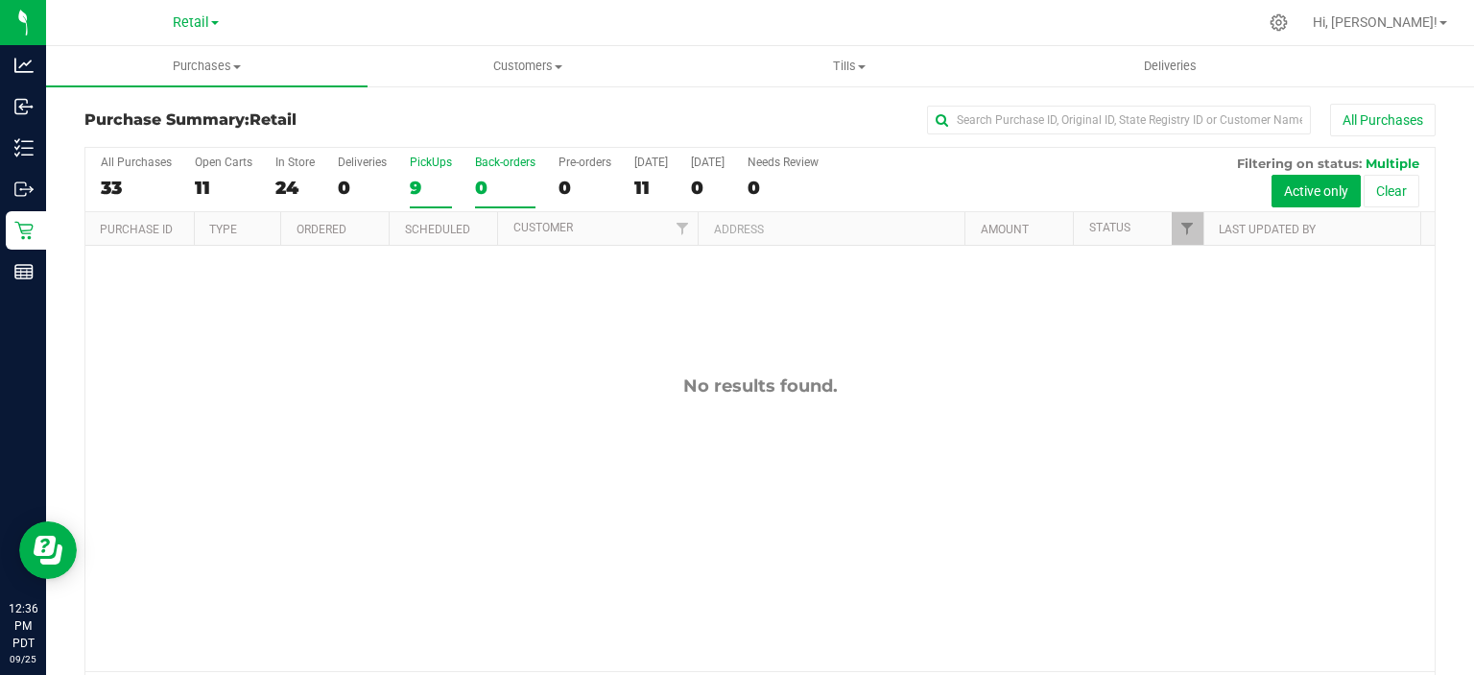
click at [415, 185] on div "9" at bounding box center [431, 188] width 42 height 22
click at [0, 0] on input "PickUps 9" at bounding box center [0, 0] width 0 height 0
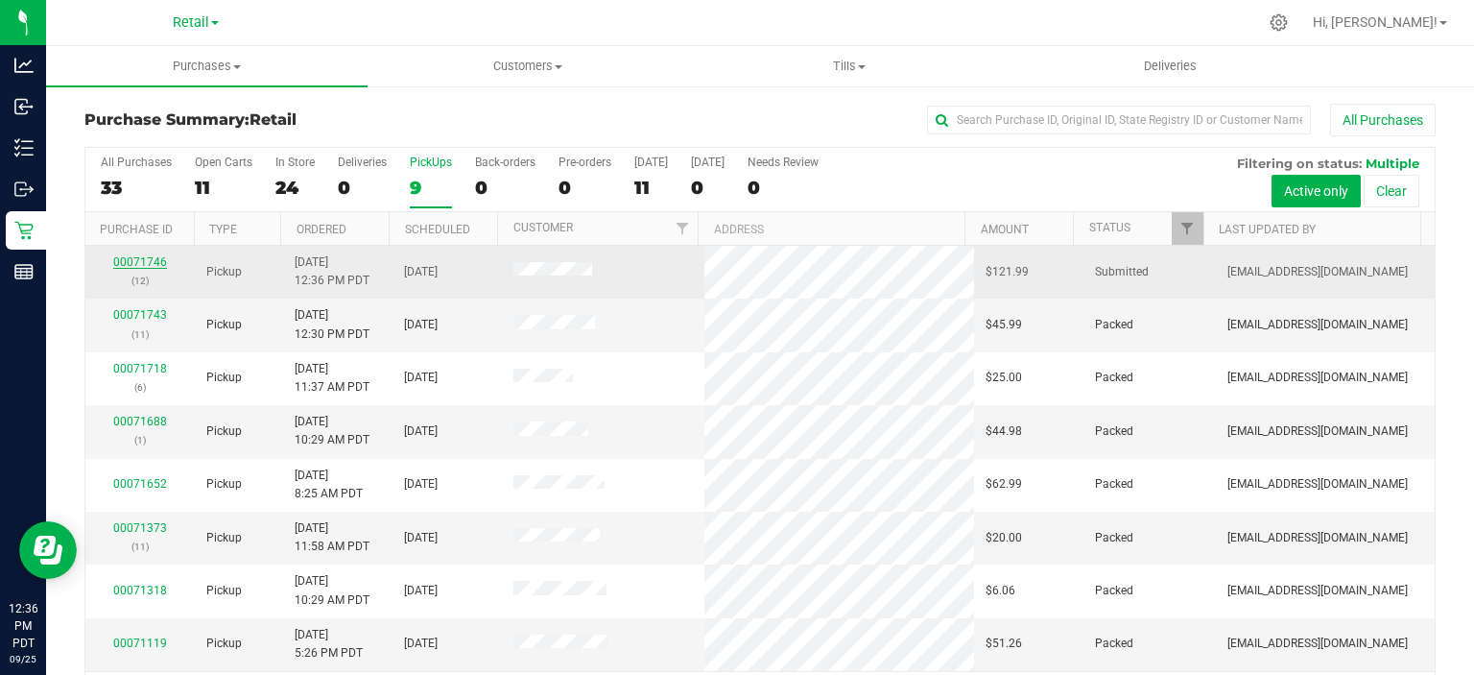
click at [134, 255] on link "00071746" at bounding box center [140, 261] width 54 height 13
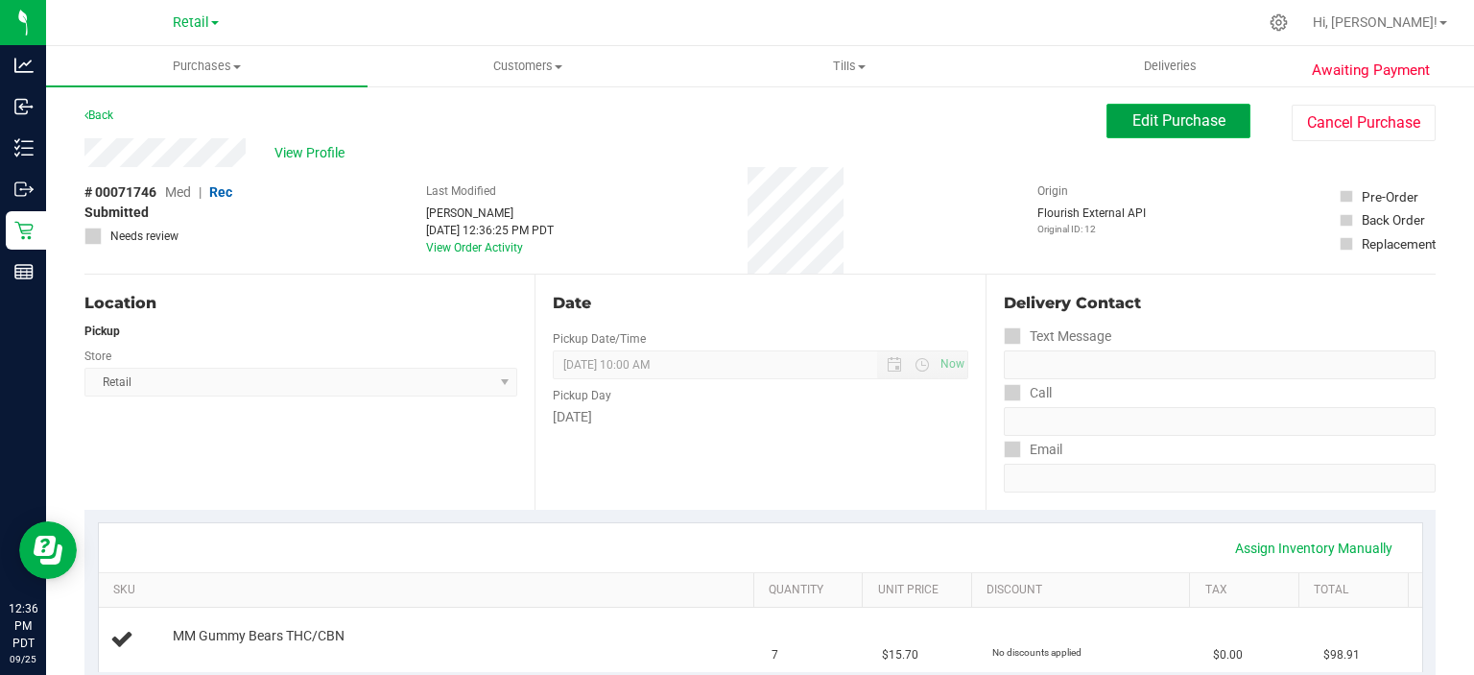
click at [1140, 123] on span "Edit Purchase" at bounding box center [1179, 120] width 93 height 18
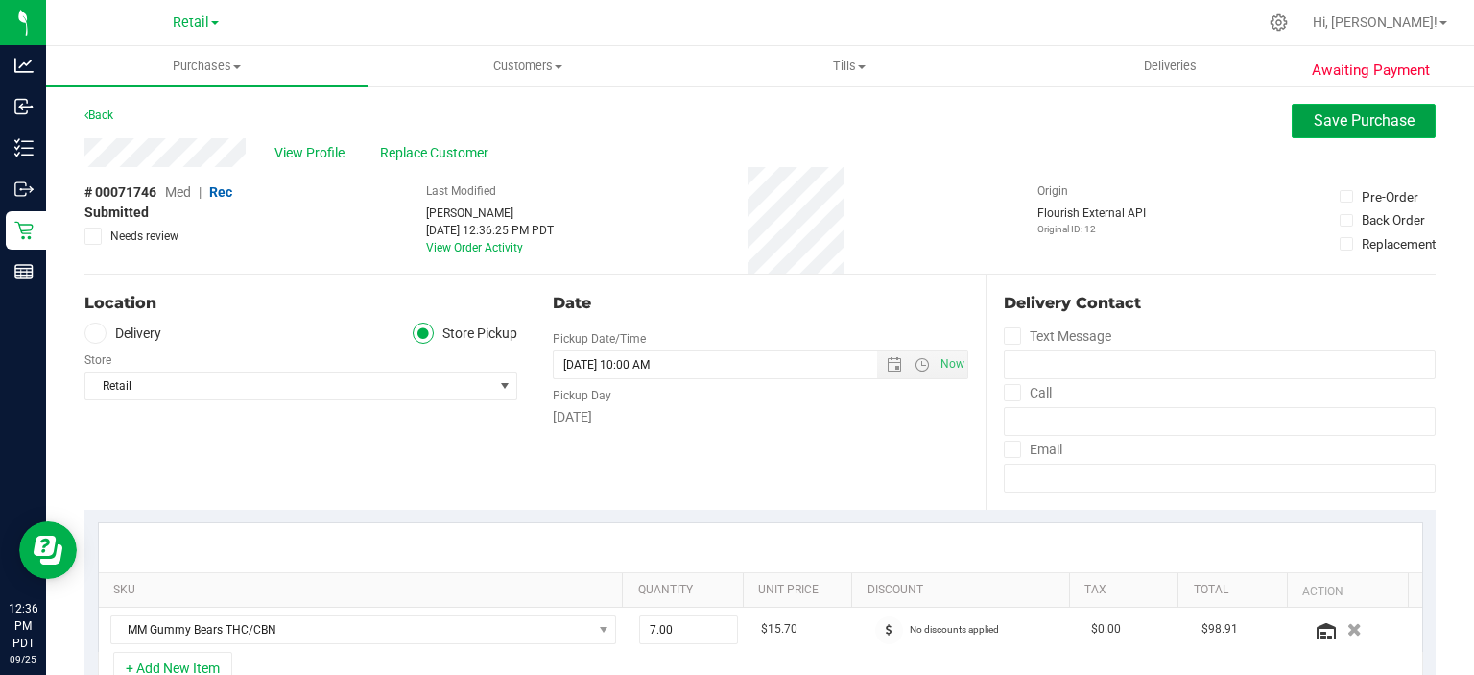
click at [1344, 115] on span "Save Purchase" at bounding box center [1364, 120] width 101 height 18
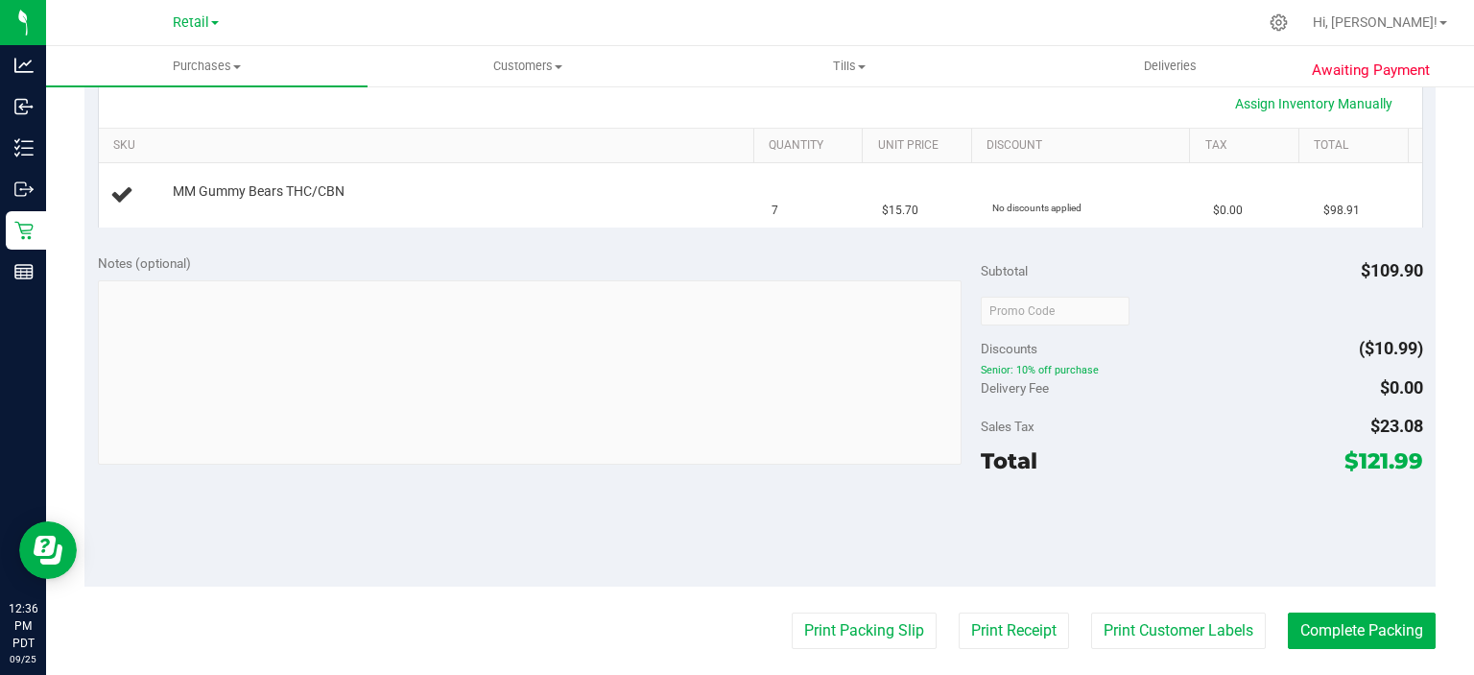
scroll to position [464, 0]
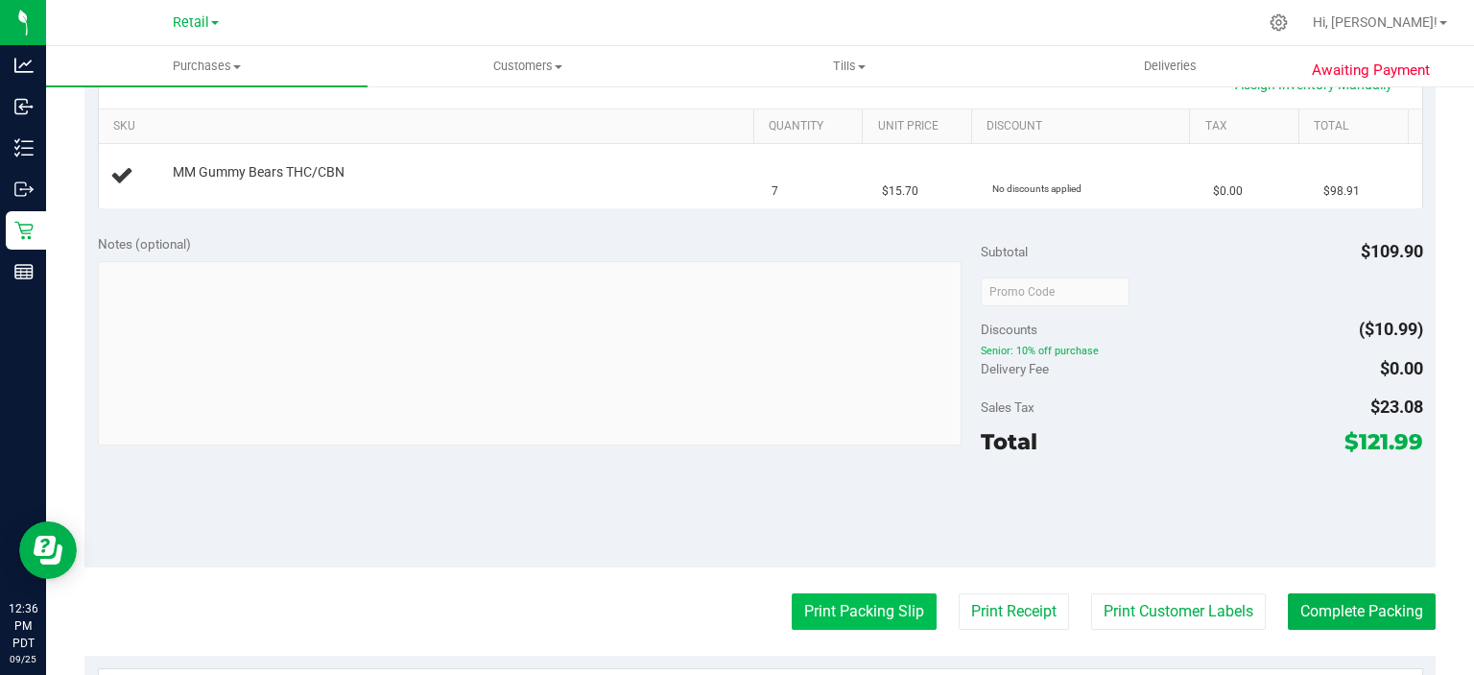
click at [868, 608] on button "Print Packing Slip" at bounding box center [864, 611] width 145 height 36
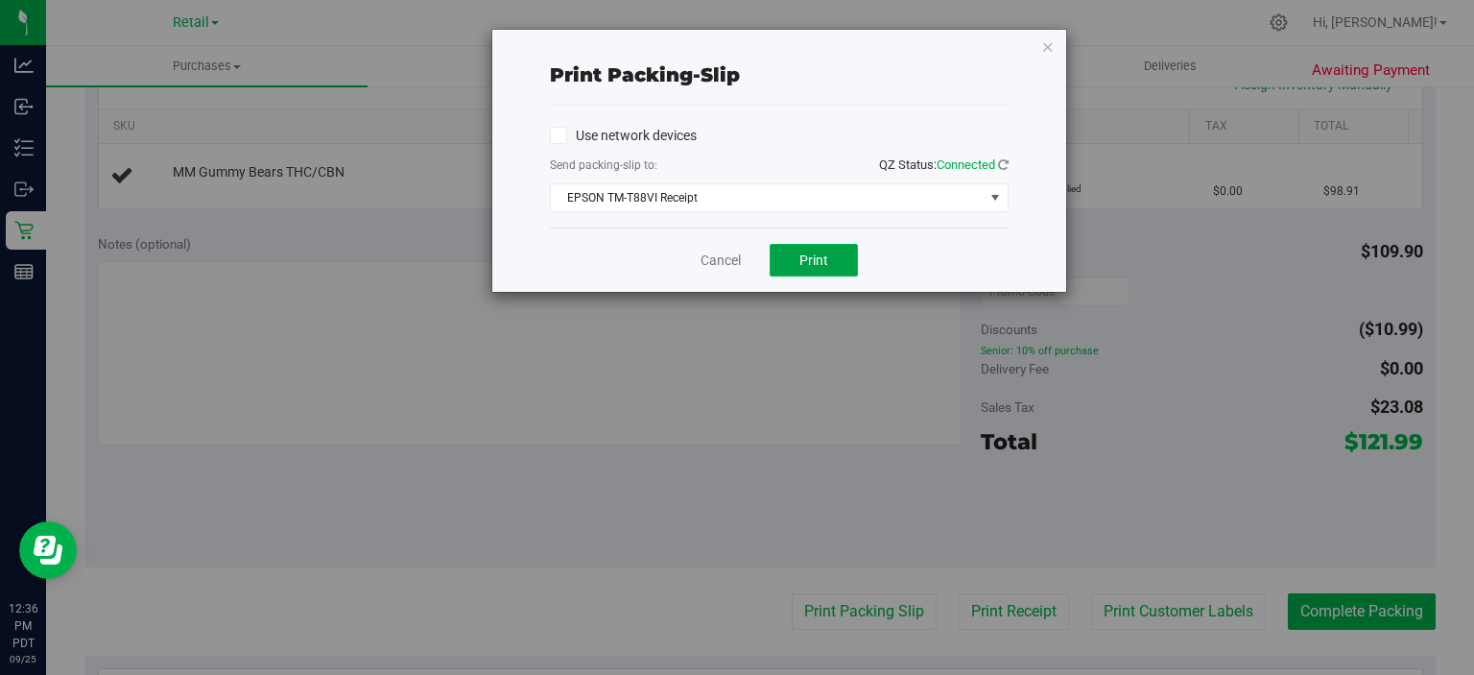
click at [829, 253] on button "Print" at bounding box center [814, 260] width 88 height 33
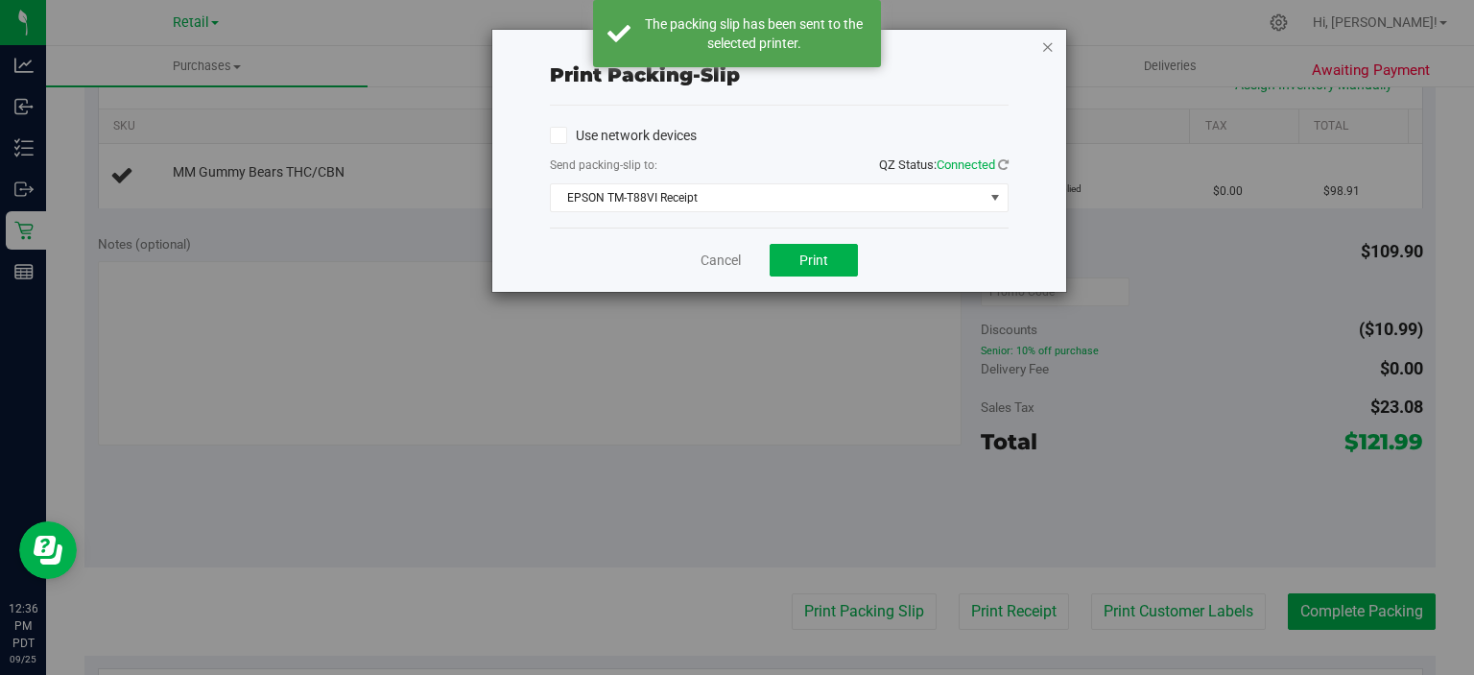
click at [1050, 46] on icon "button" at bounding box center [1048, 46] width 13 height 23
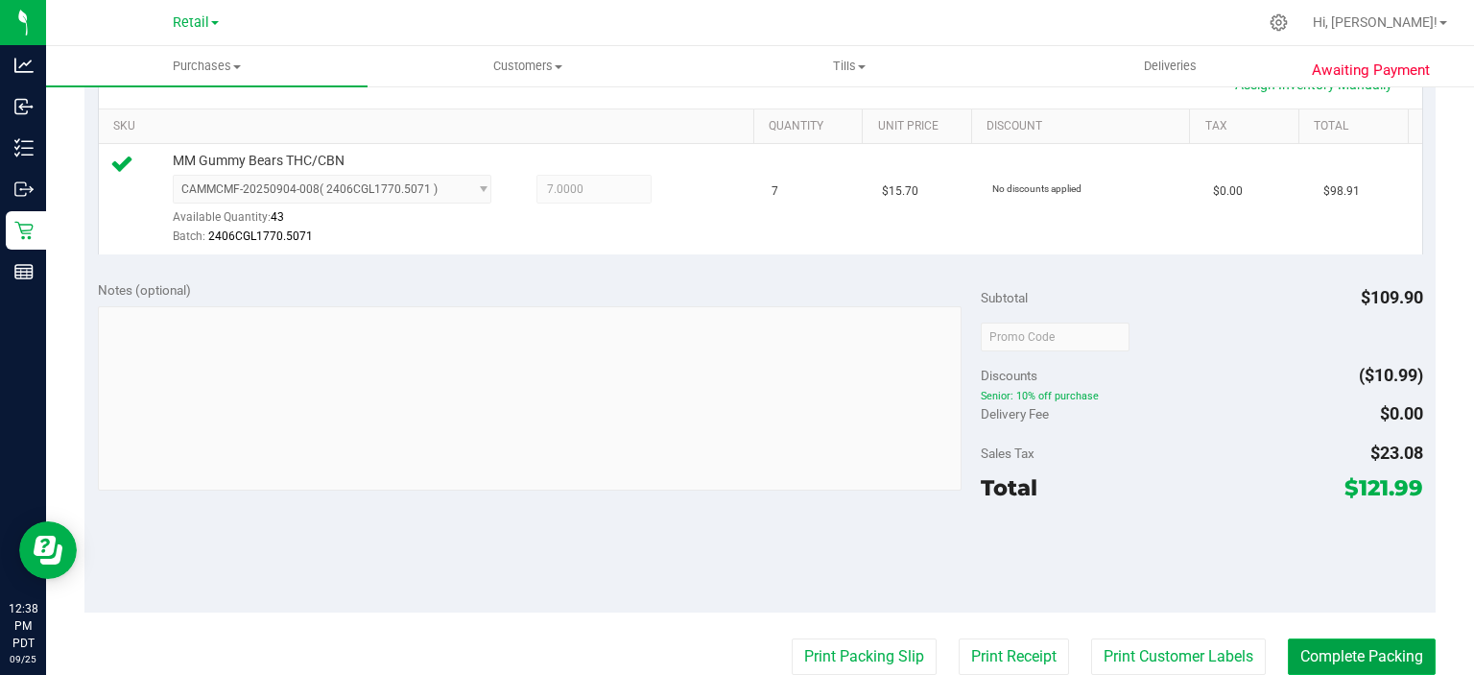
click at [1382, 653] on button "Complete Packing" at bounding box center [1362, 656] width 148 height 36
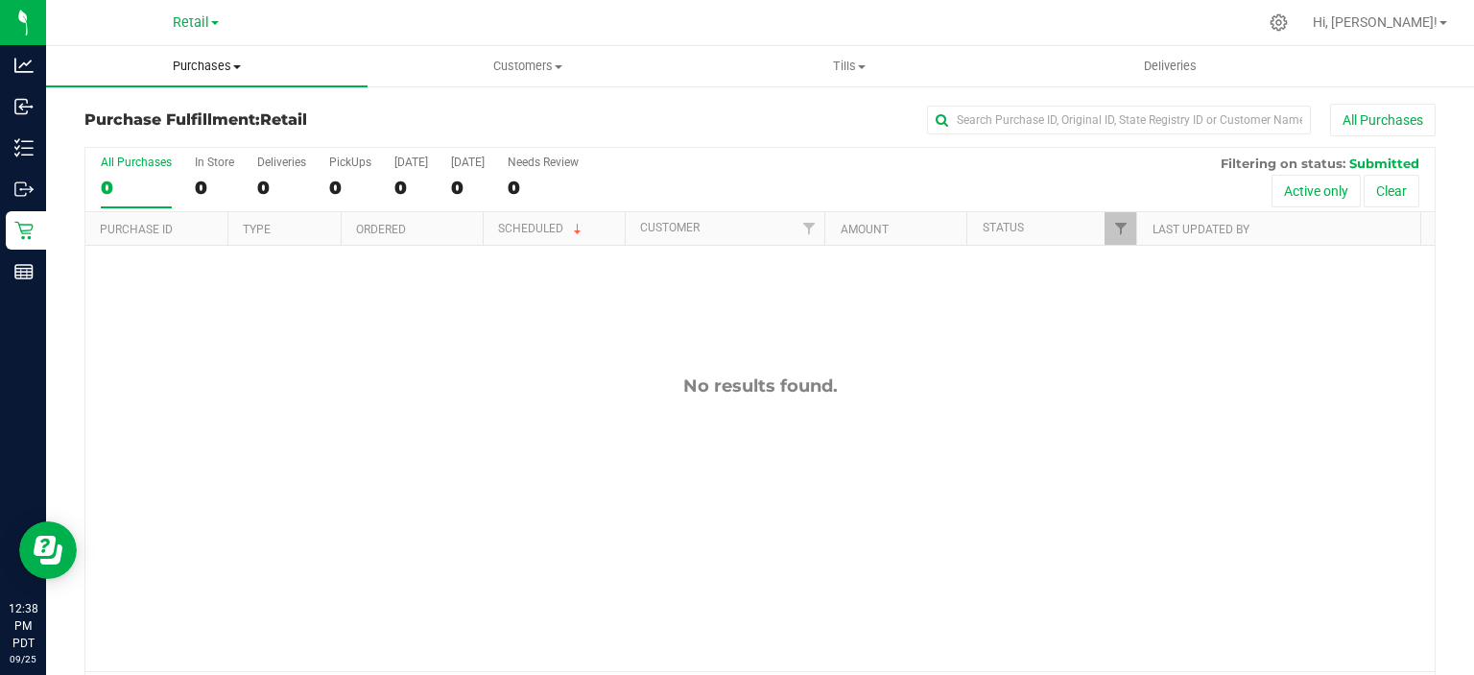
click at [224, 65] on span "Purchases" at bounding box center [207, 66] width 322 height 17
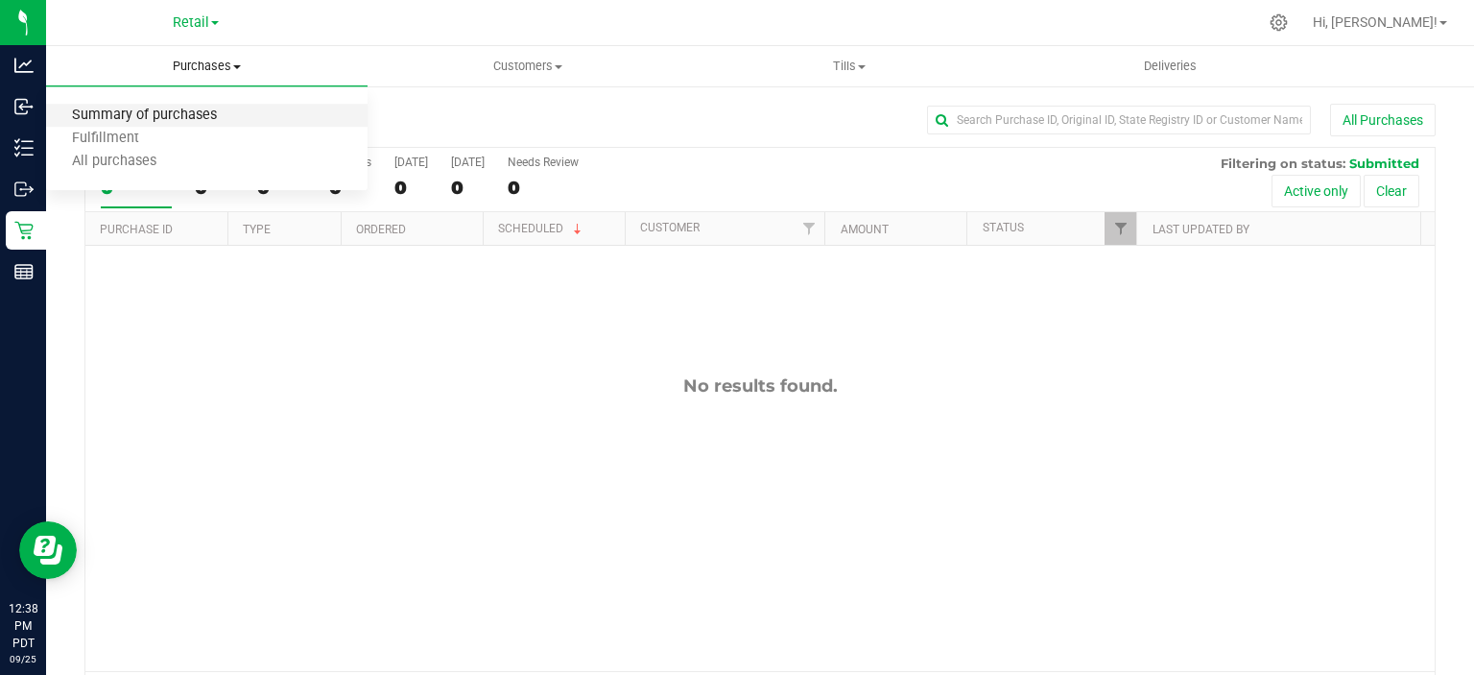
click at [193, 116] on span "Summary of purchases" at bounding box center [144, 116] width 197 height 16
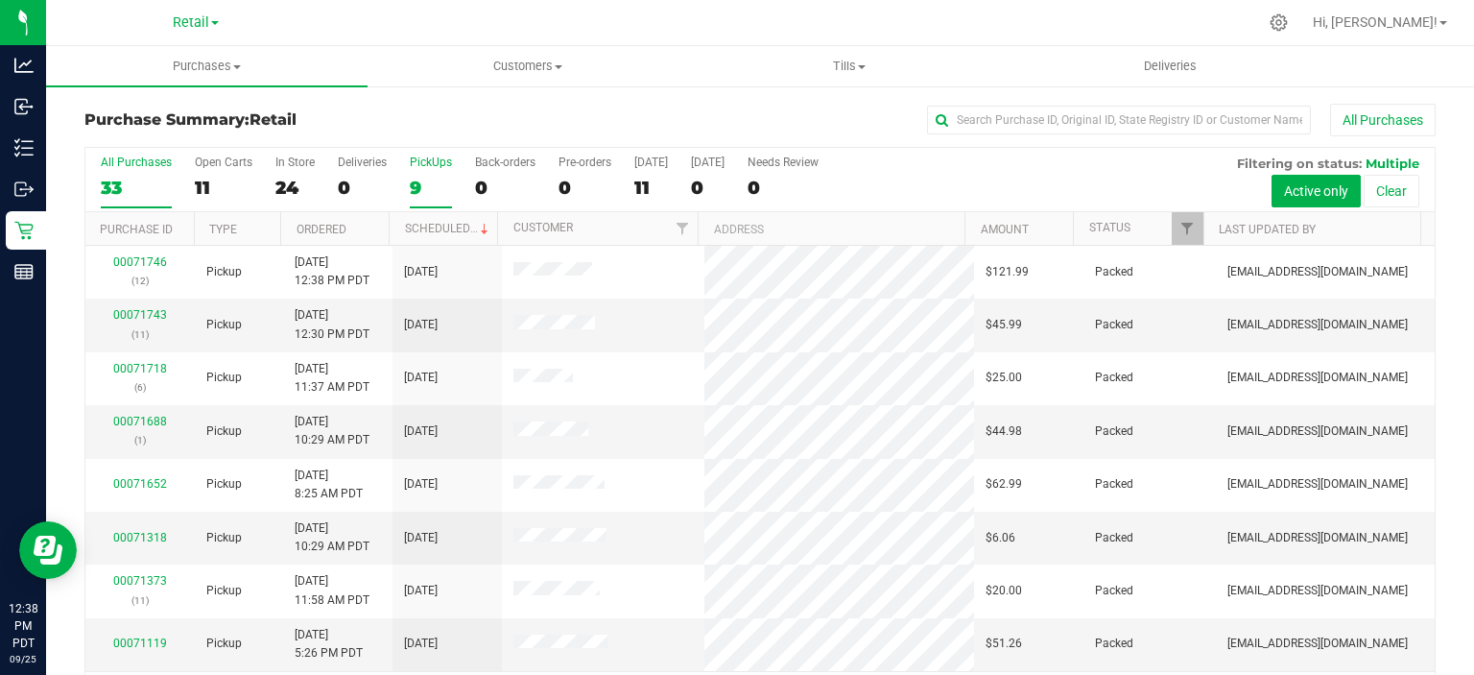
click at [417, 177] on div "9" at bounding box center [431, 188] width 42 height 22
click at [0, 0] on input "PickUps 9" at bounding box center [0, 0] width 0 height 0
click at [451, 227] on link "Scheduled" at bounding box center [448, 228] width 87 height 13
click at [475, 197] on div "0" at bounding box center [505, 188] width 60 height 22
click at [0, 0] on input "Back-orders 0" at bounding box center [0, 0] width 0 height 0
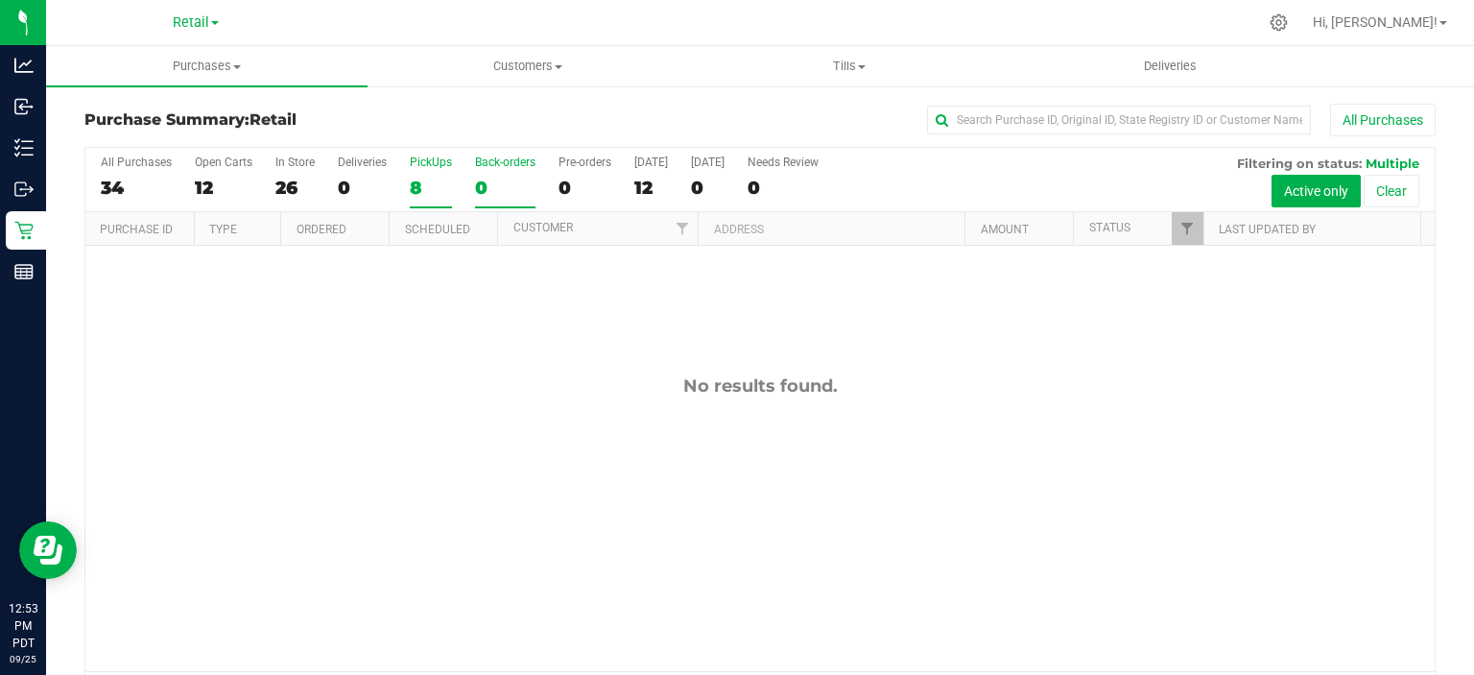
click at [422, 200] on label "PickUps 8" at bounding box center [431, 182] width 42 height 53
click at [0, 0] on input "PickUps 8" at bounding box center [0, 0] width 0 height 0
